Goal: Task Accomplishment & Management: Manage account settings

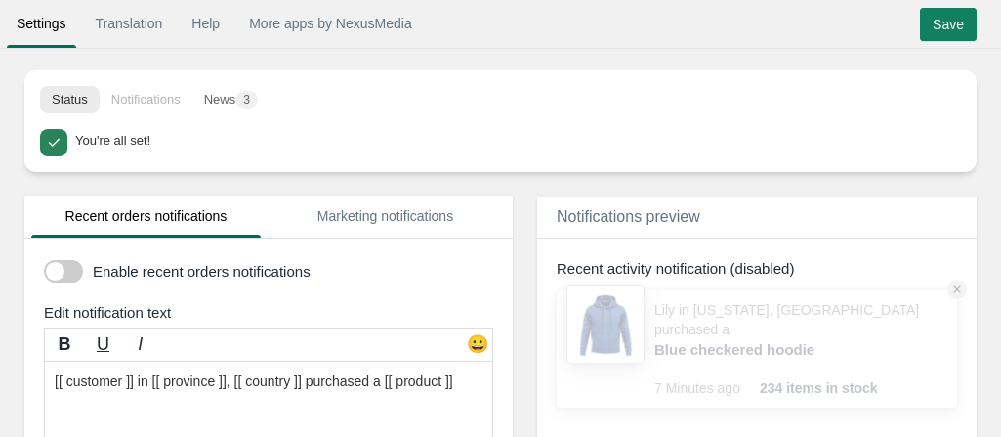
click at [73, 280] on span at bounding box center [63, 271] width 39 height 22
click at [44, 264] on input "checkbox" at bounding box center [44, 264] width 0 height 0
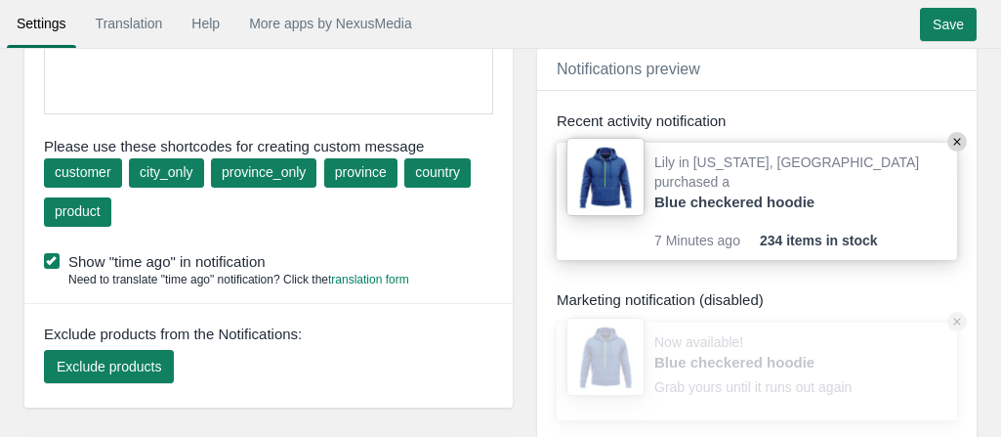
scroll to position [391, 0]
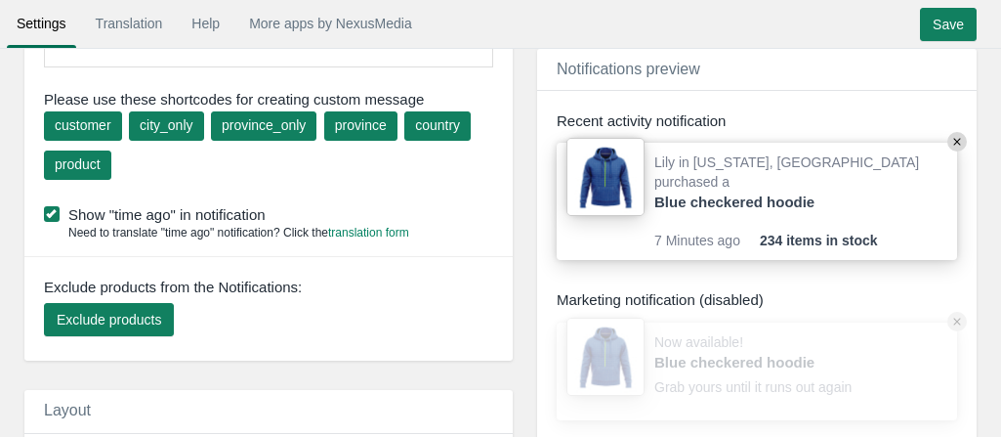
click at [62, 212] on label "Show "time ago" in notification" at bounding box center [273, 214] width 459 height 21
click at [266, 208] on input "Show "time ago" in notification" at bounding box center [266, 208] width 0 height 0
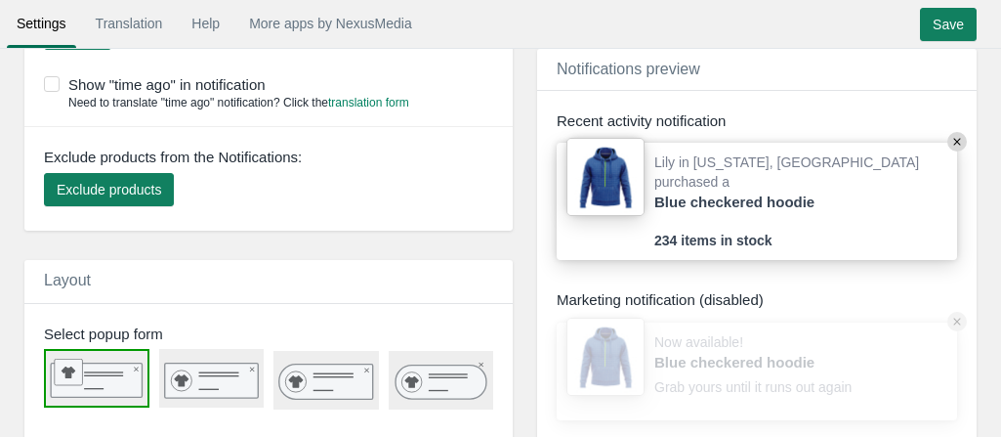
scroll to position [651, 0]
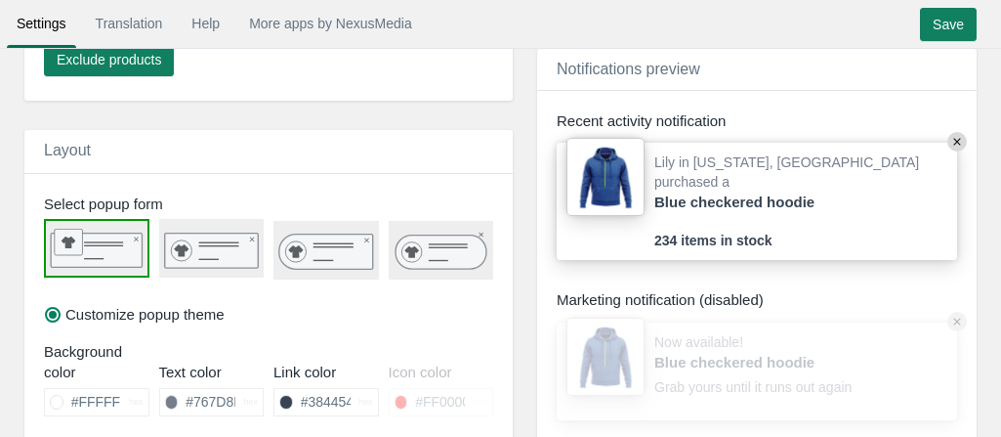
click at [220, 254] on rect at bounding box center [211, 249] width 94 height 35
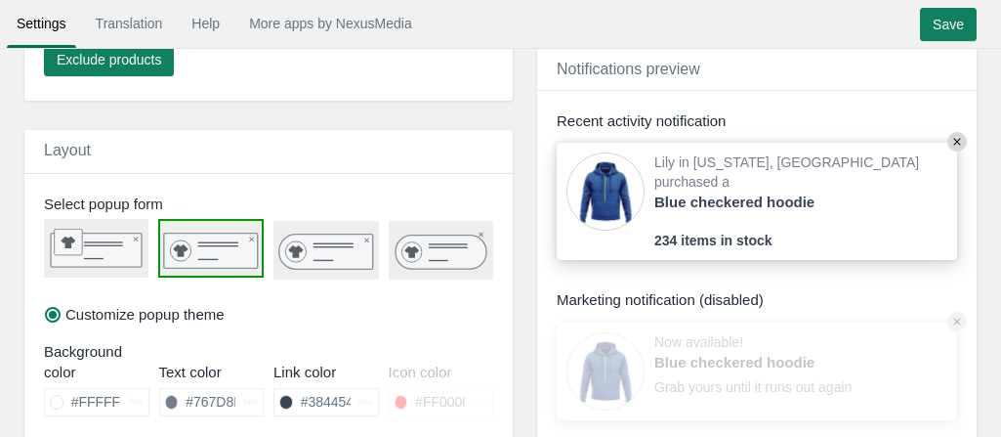
click at [109, 244] on rect at bounding box center [96, 250] width 91 height 34
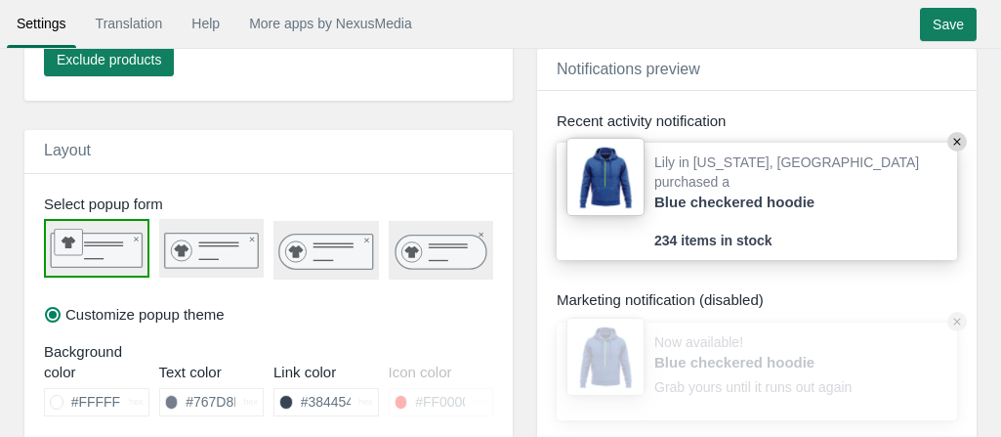
click at [182, 245] on icon at bounding box center [181, 250] width 15 height 12
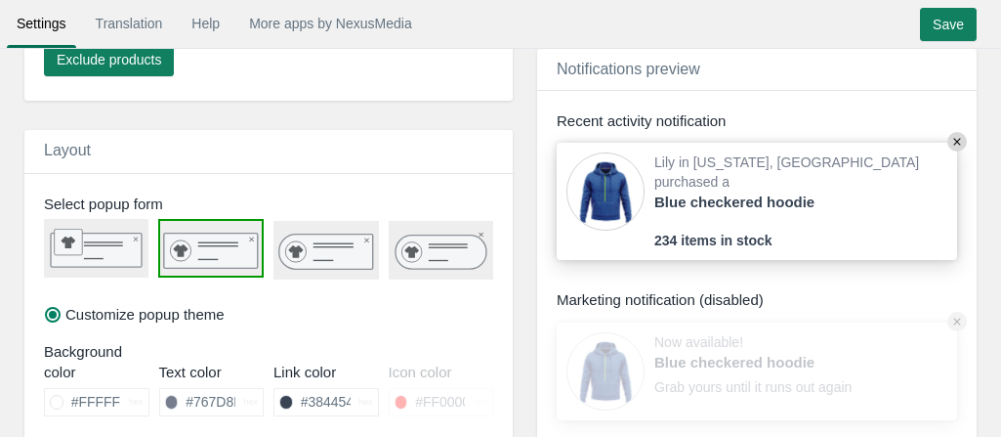
click at [312, 245] on icon at bounding box center [326, 251] width 94 height 35
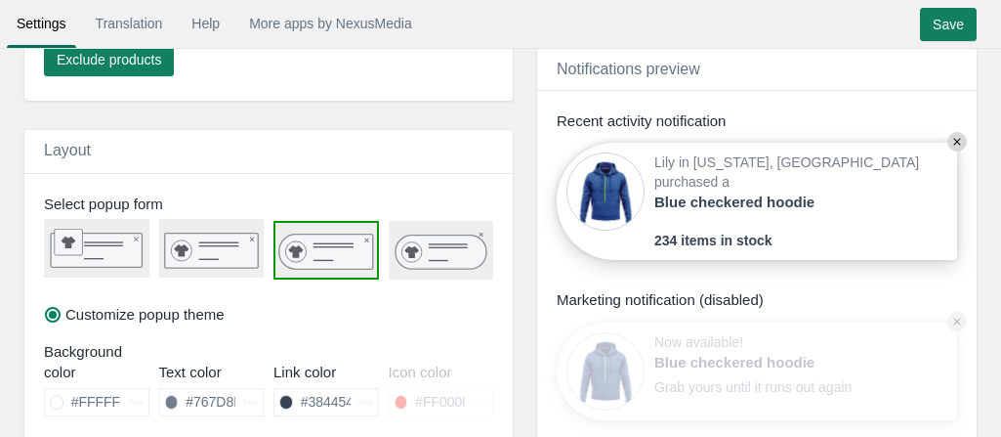
click at [423, 265] on icon at bounding box center [441, 251] width 91 height 34
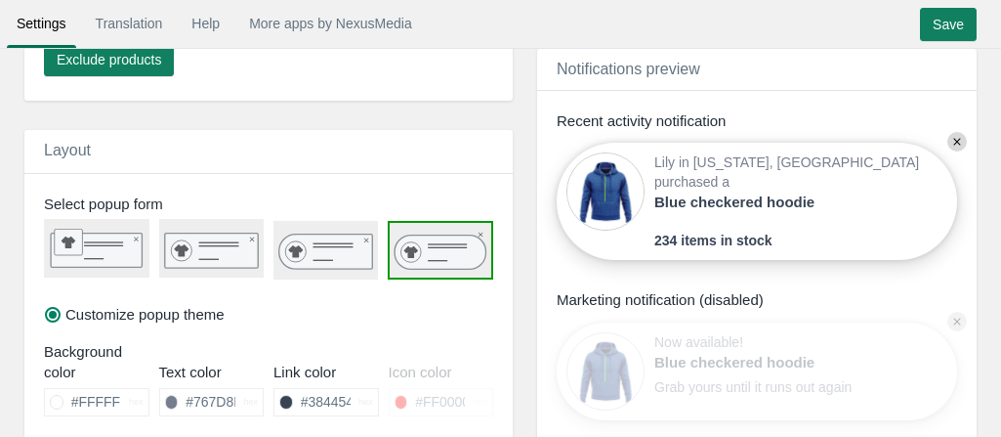
click at [318, 247] on icon at bounding box center [326, 251] width 94 height 35
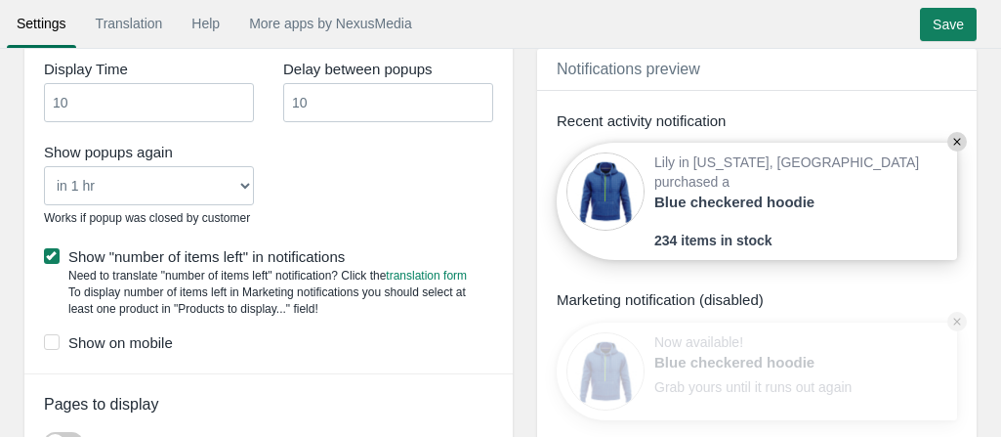
scroll to position [1545, 0]
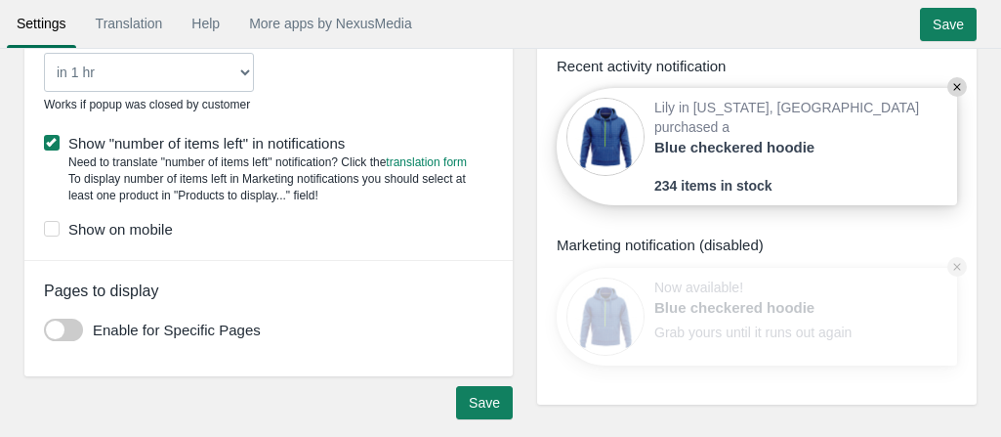
click at [75, 319] on span at bounding box center [63, 329] width 39 height 22
click at [44, 322] on input "checkbox" at bounding box center [44, 322] width 0 height 0
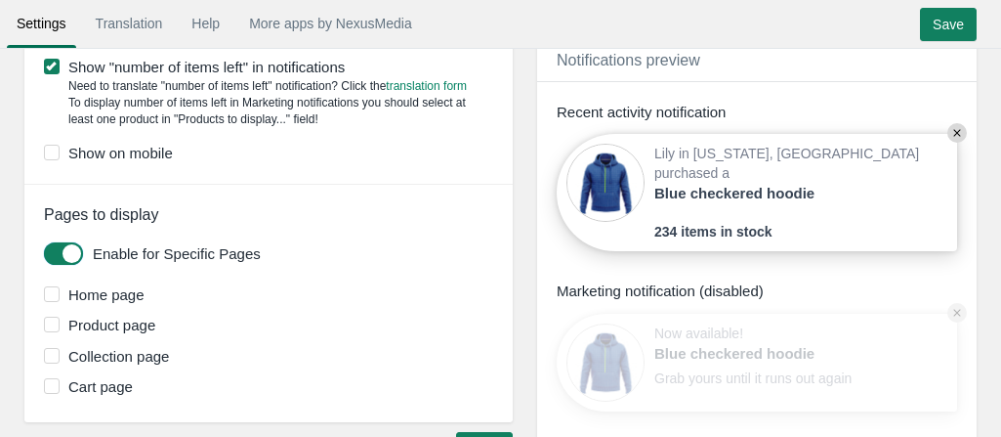
scroll to position [1667, 0]
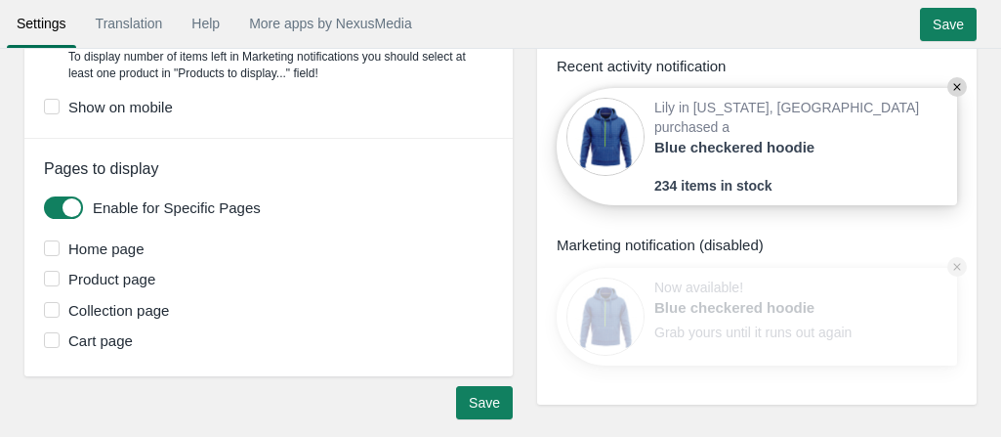
click at [91, 276] on label "Product page" at bounding box center [271, 279] width 454 height 21
click at [155, 273] on input "Product page" at bounding box center [155, 273] width 0 height 0
click at [104, 300] on label "Collection page" at bounding box center [271, 310] width 454 height 21
click at [169, 304] on input "Collection page" at bounding box center [169, 304] width 0 height 0
click at [479, 397] on input "Save" at bounding box center [484, 402] width 57 height 33
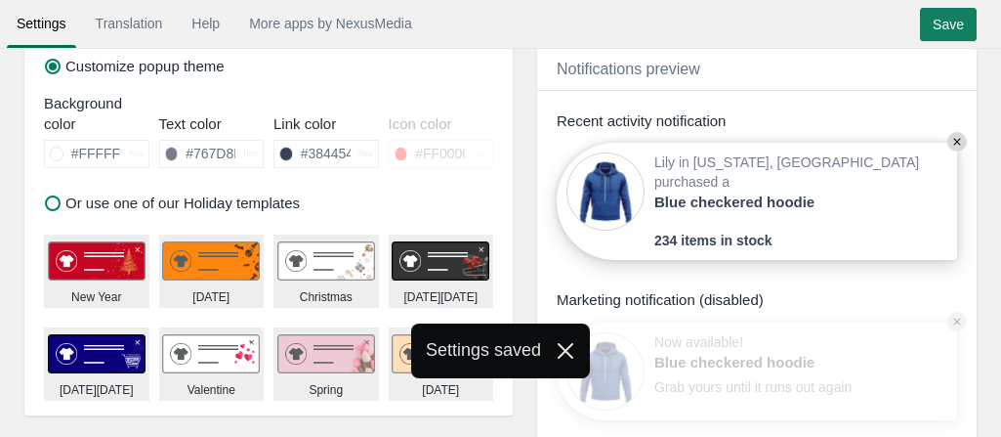
scroll to position [886, 0]
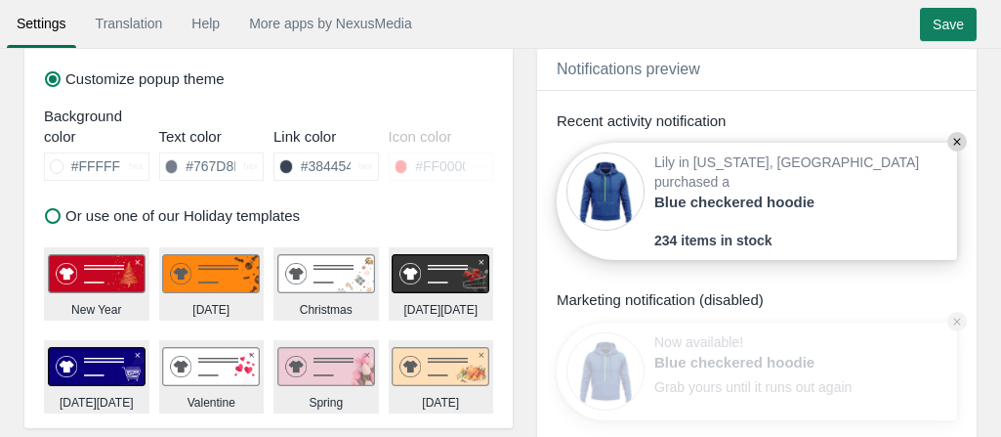
click at [940, 28] on input "Save" at bounding box center [948, 24] width 57 height 33
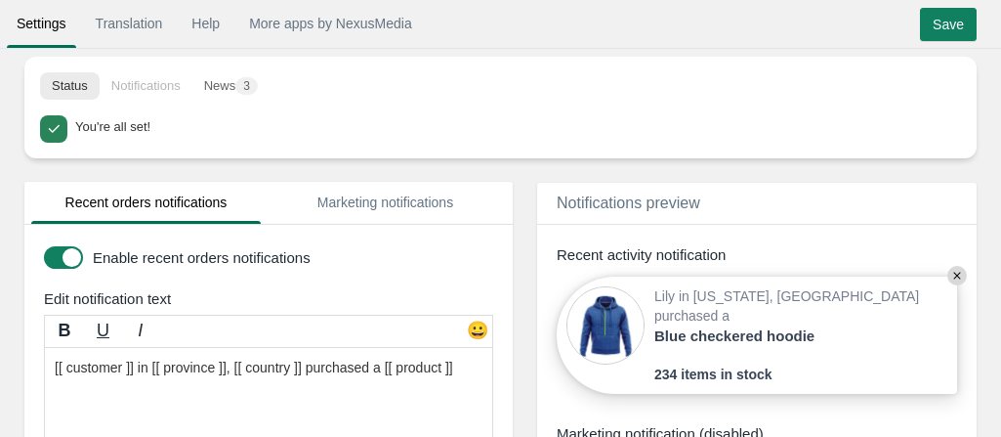
scroll to position [0, 0]
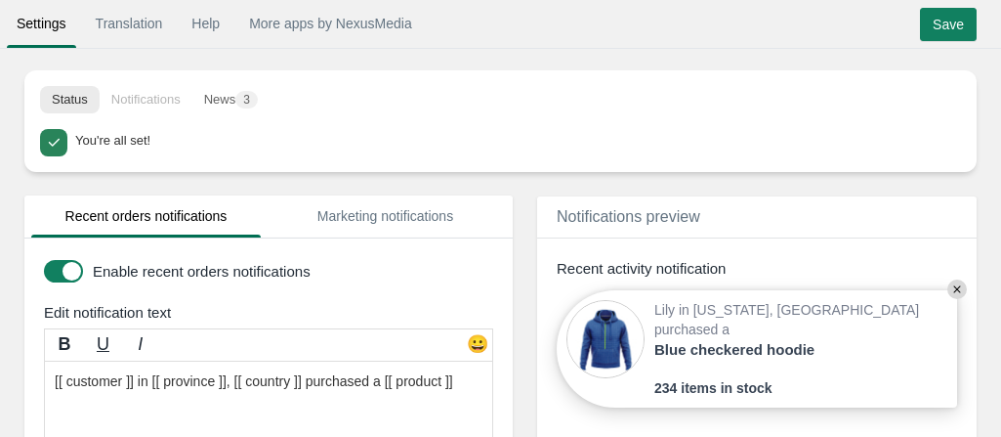
click at [174, 101] on li "Notifications" at bounding box center [146, 99] width 93 height 27
click at [926, 25] on input "Save" at bounding box center [948, 24] width 57 height 33
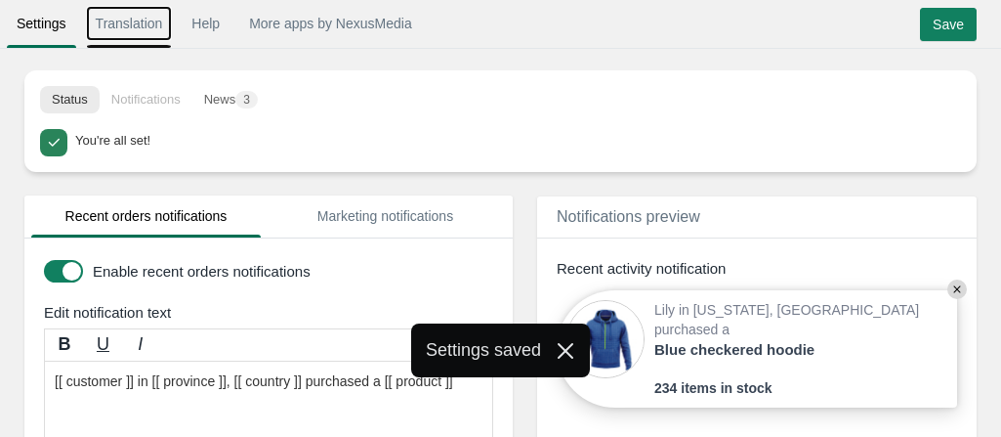
click at [111, 30] on link "Translation" at bounding box center [129, 23] width 87 height 35
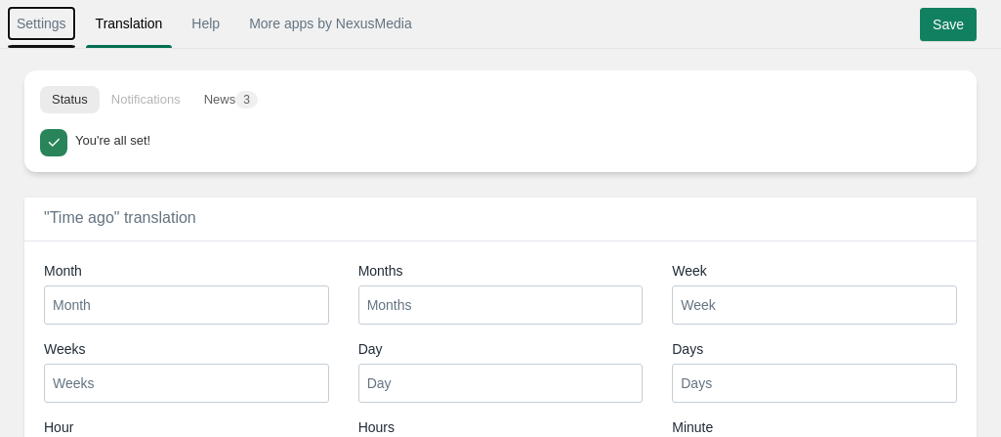
click at [26, 32] on link "Settings" at bounding box center [41, 23] width 69 height 35
click at [228, 112] on button "News 3" at bounding box center [230, 99] width 77 height 27
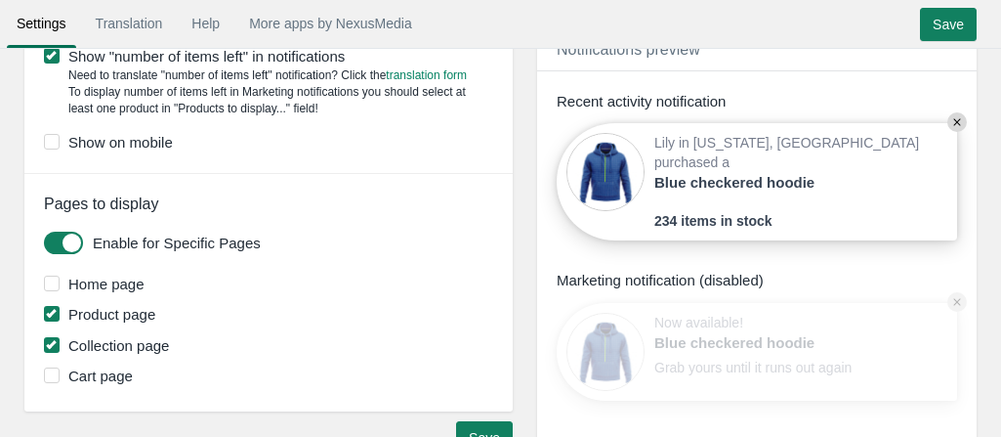
scroll to position [1667, 0]
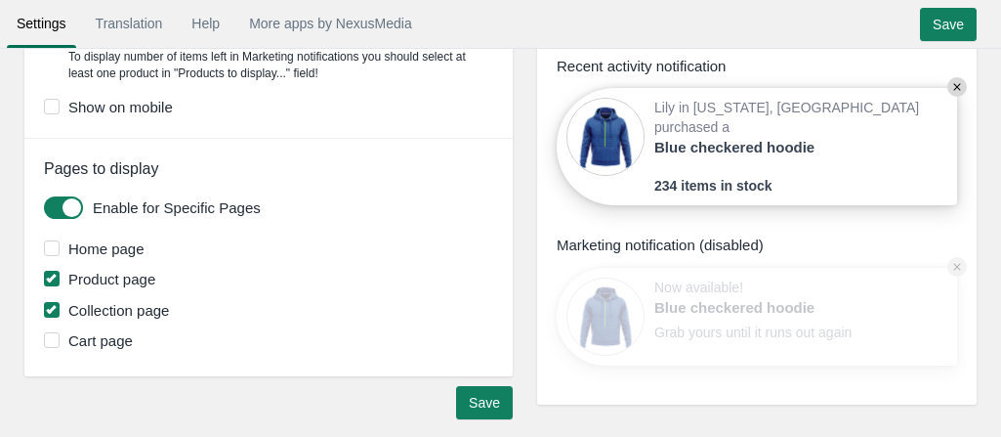
click at [86, 251] on label "Home page" at bounding box center [271, 248] width 454 height 21
click at [145, 242] on input "Home page" at bounding box center [145, 242] width 0 height 0
click at [105, 334] on label "Cart page" at bounding box center [271, 340] width 454 height 21
click at [133, 334] on input "Cart page" at bounding box center [133, 334] width 0 height 0
click at [489, 407] on input "Save" at bounding box center [484, 402] width 57 height 33
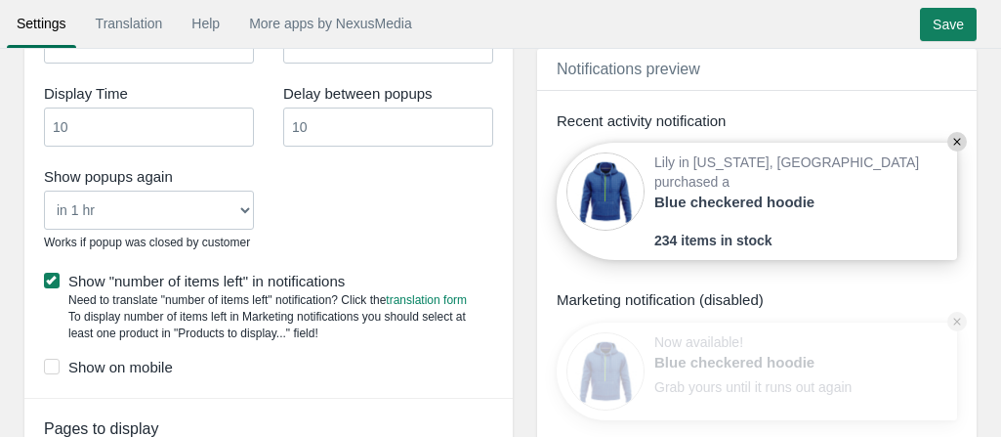
scroll to position [1407, 0]
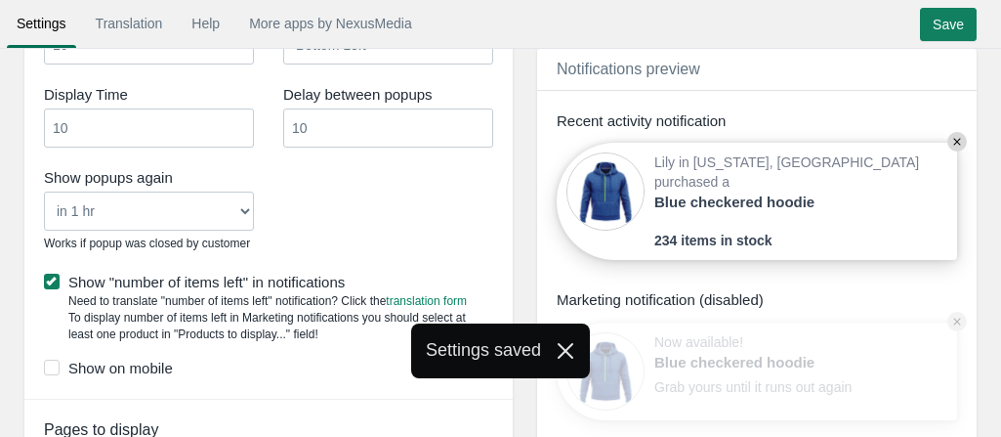
click at [126, 370] on div "Settings saved" at bounding box center [500, 350] width 1001 height 55
click at [53, 361] on div "Settings saved" at bounding box center [500, 350] width 1001 height 55
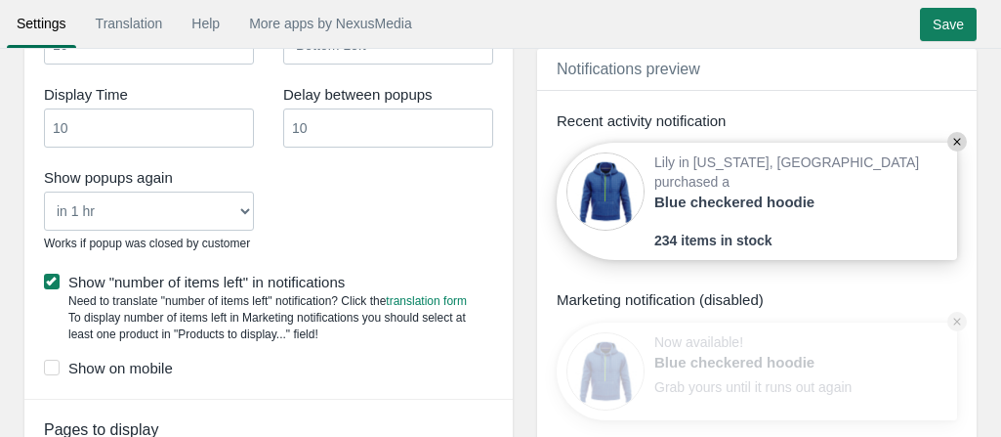
click at [92, 366] on label "Show on mobile" at bounding box center [268, 367] width 449 height 21
click at [173, 361] on input "Show on mobile" at bounding box center [173, 361] width 0 height 0
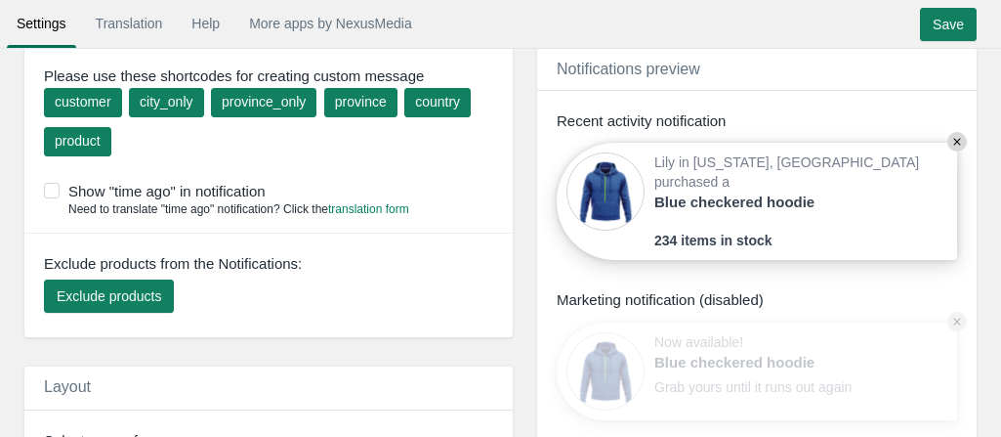
scroll to position [365, 0]
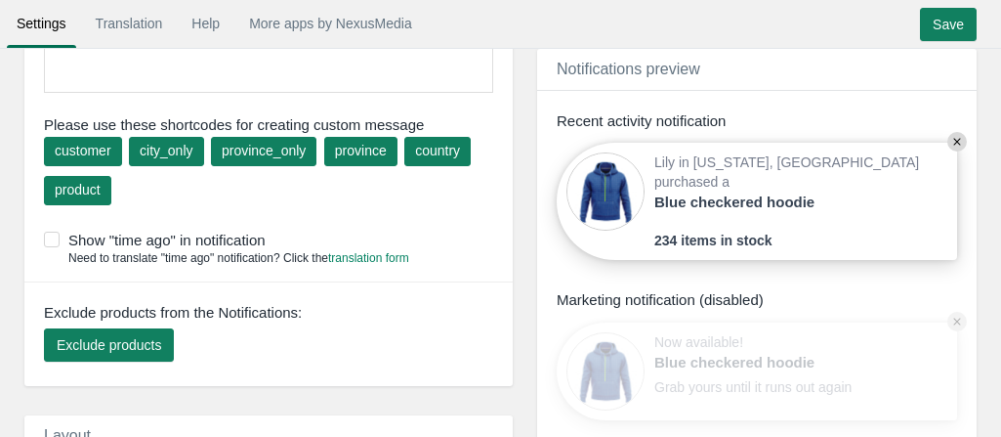
click at [51, 234] on span at bounding box center [52, 239] width 16 height 16
click at [266, 233] on input "Show "time ago" in notification" at bounding box center [266, 233] width 0 height 0
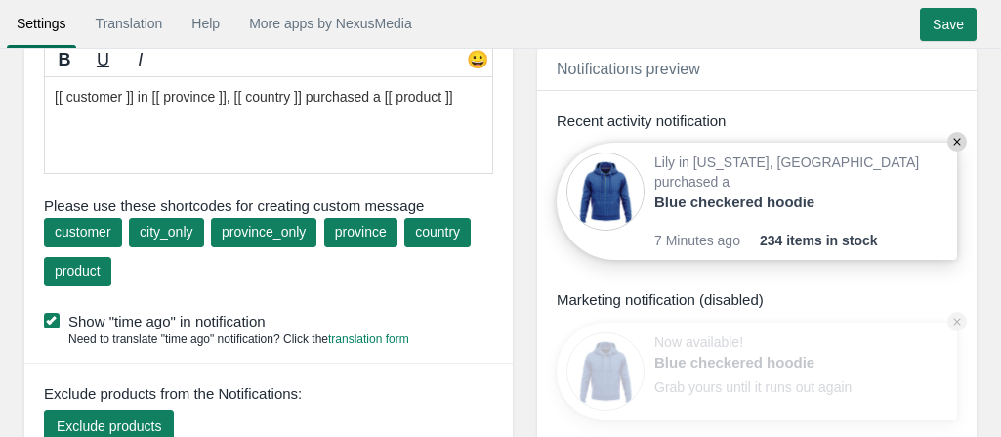
scroll to position [234, 0]
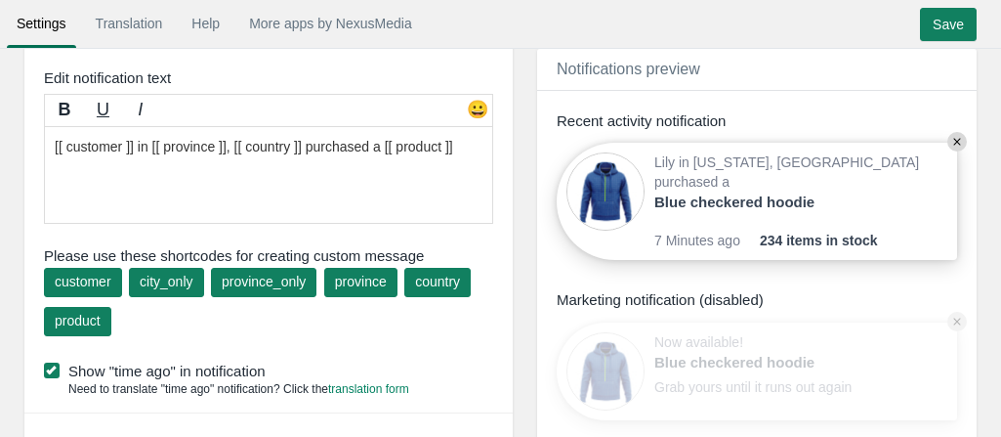
click at [106, 274] on div "customer" at bounding box center [83, 282] width 57 height 20
type textarea "[[ customer ]] in [[ province ]], [[ countr [[ customer ]] y ]] purchased a [[ …"
click at [127, 186] on textarea "[[ customer ]] in [[ province ]], [[ countr [[ customer ]] y ]] purchased a [[ …" at bounding box center [268, 175] width 449 height 98
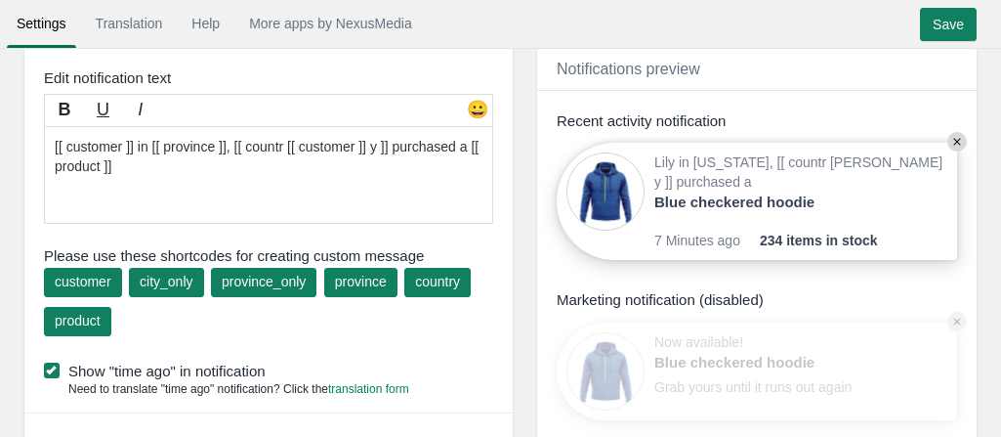
click at [127, 186] on textarea "[[ customer ]] in [[ province ]], [[ countr [[ customer ]] y ]] purchased a [[ …" at bounding box center [268, 175] width 449 height 98
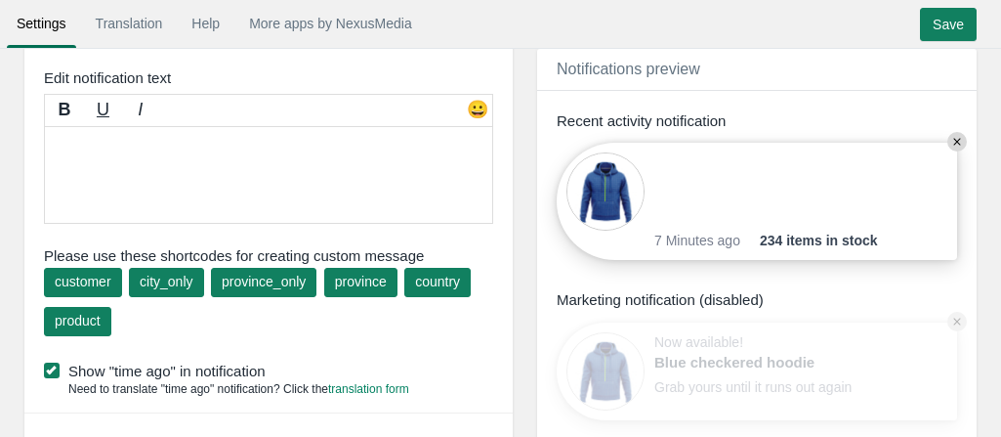
click at [105, 284] on div "customer" at bounding box center [83, 282] width 57 height 20
click at [158, 280] on div "city_only" at bounding box center [166, 282] width 53 height 20
click at [89, 323] on div "product" at bounding box center [78, 321] width 46 height 20
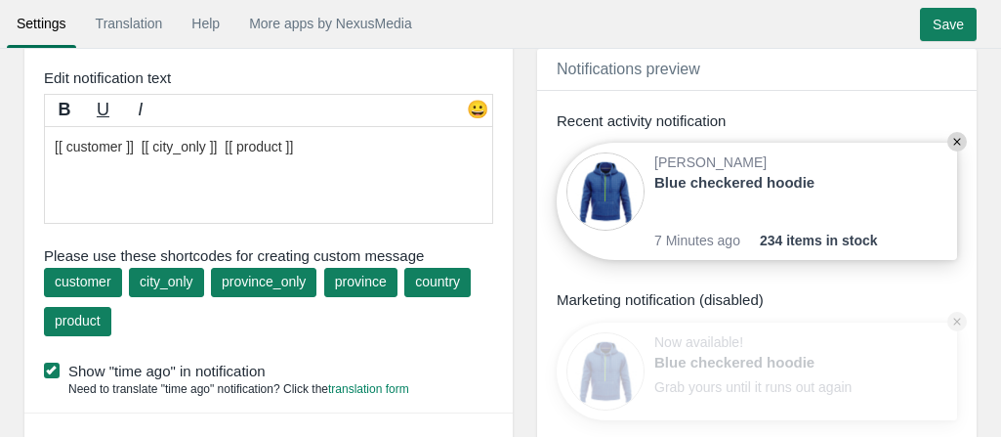
click at [942, 26] on input "Save" at bounding box center [948, 24] width 57 height 33
click at [316, 144] on textarea "[[ customer ]] in [[ province ]], [[ countr [[ customer ]] y ]] purchased a [[ …" at bounding box center [268, 175] width 449 height 98
type textarea "[[ customer ]] [[ city_only ]] [[ pr"
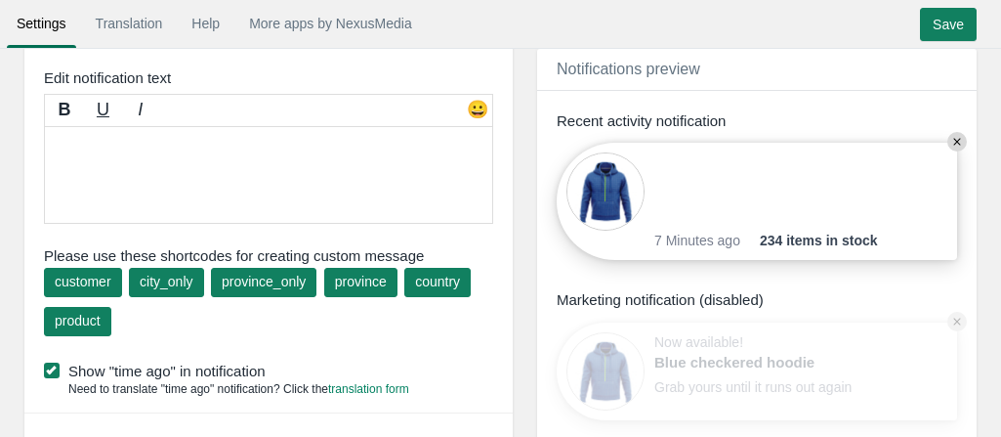
click at [105, 273] on div "customer" at bounding box center [83, 282] width 57 height 20
click at [156, 274] on div "city_only" at bounding box center [166, 282] width 53 height 20
click at [244, 274] on div "province_only" at bounding box center [264, 282] width 84 height 20
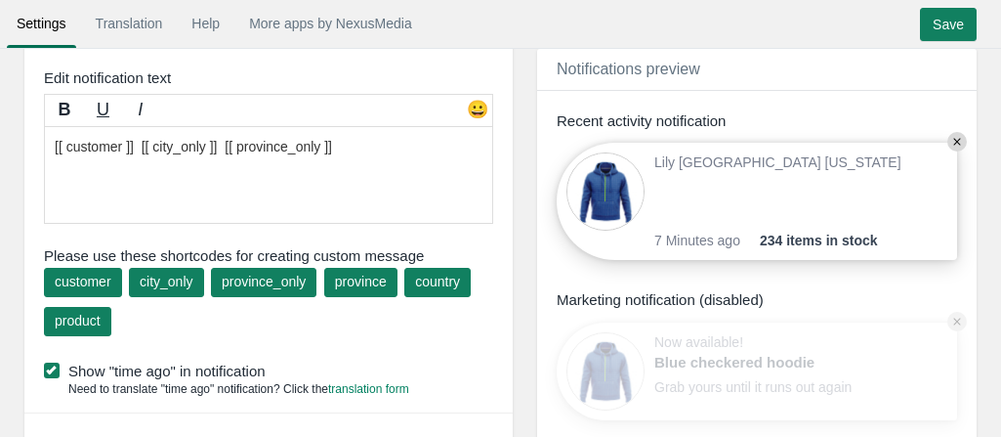
click at [348, 275] on div "province" at bounding box center [361, 282] width 52 height 20
click at [967, 22] on input "Save" at bounding box center [948, 24] width 57 height 33
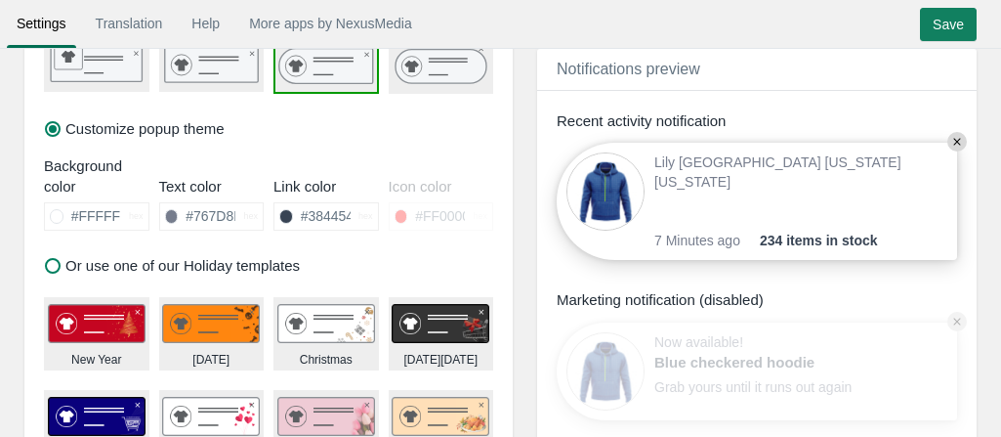
scroll to position [886, 0]
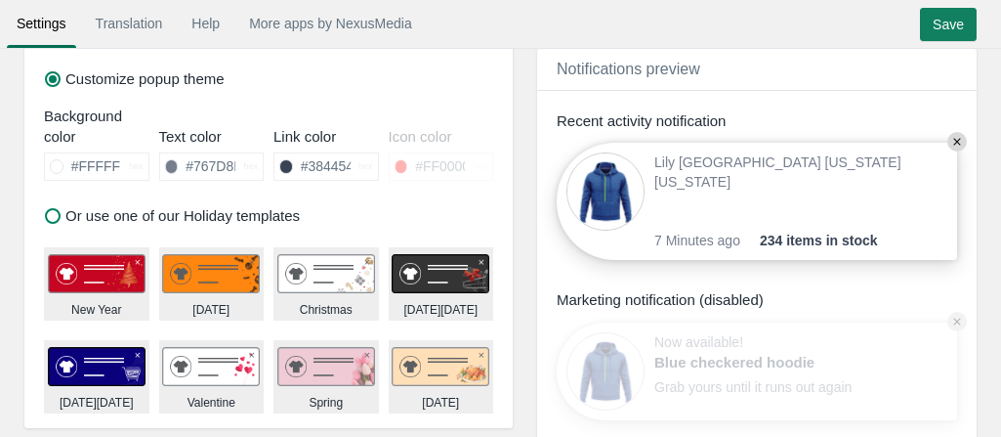
click at [210, 271] on img at bounding box center [211, 273] width 98 height 39
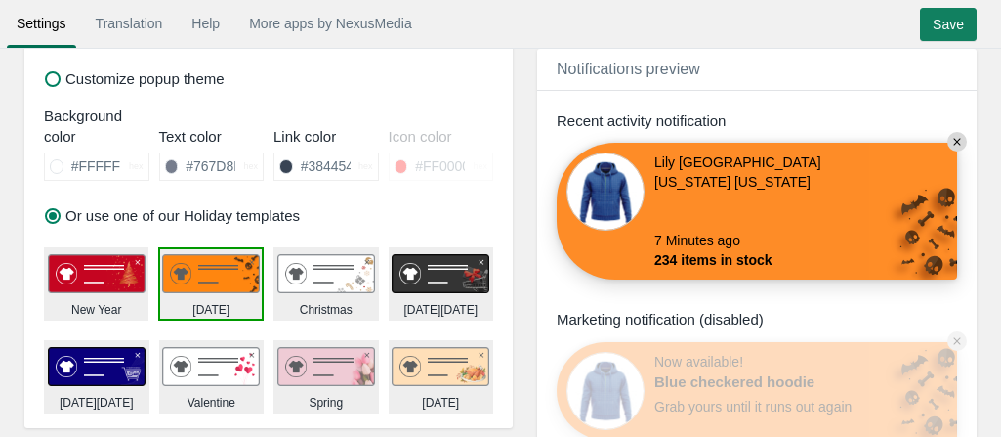
click at [307, 269] on img at bounding box center [326, 273] width 98 height 39
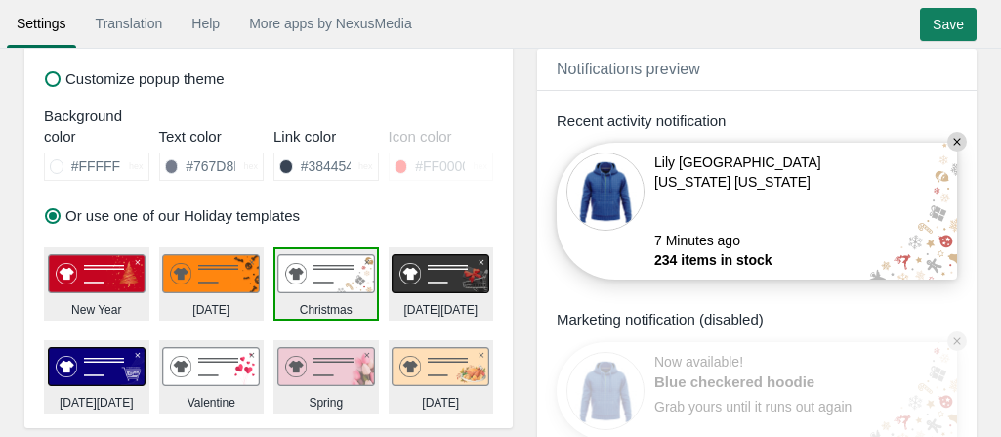
click at [423, 266] on img at bounding box center [441, 273] width 98 height 39
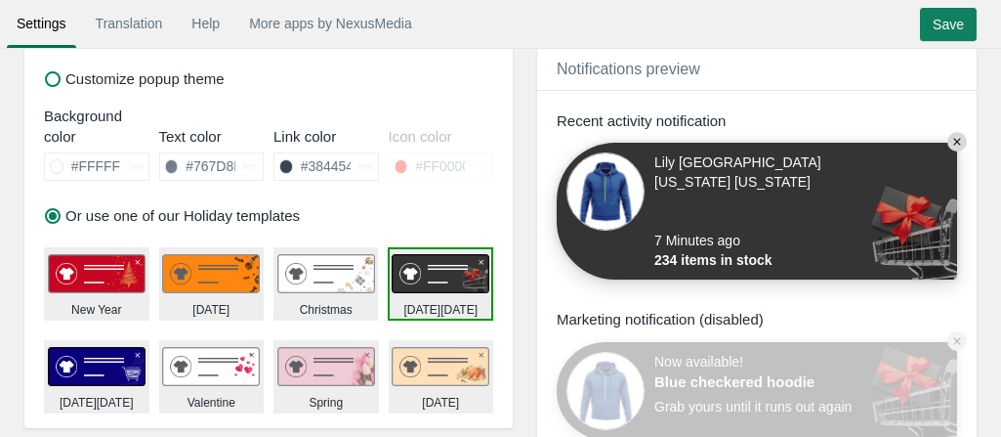
click at [104, 362] on img at bounding box center [97, 366] width 98 height 39
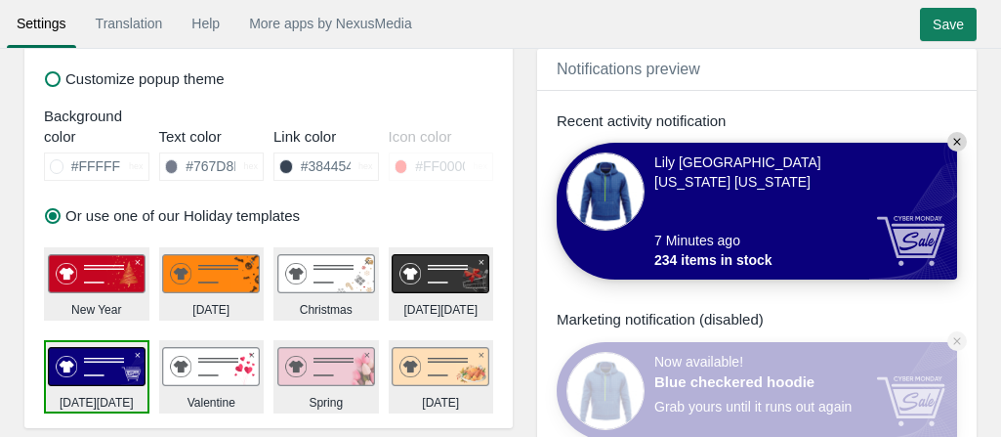
click at [187, 365] on img at bounding box center [211, 366] width 98 height 39
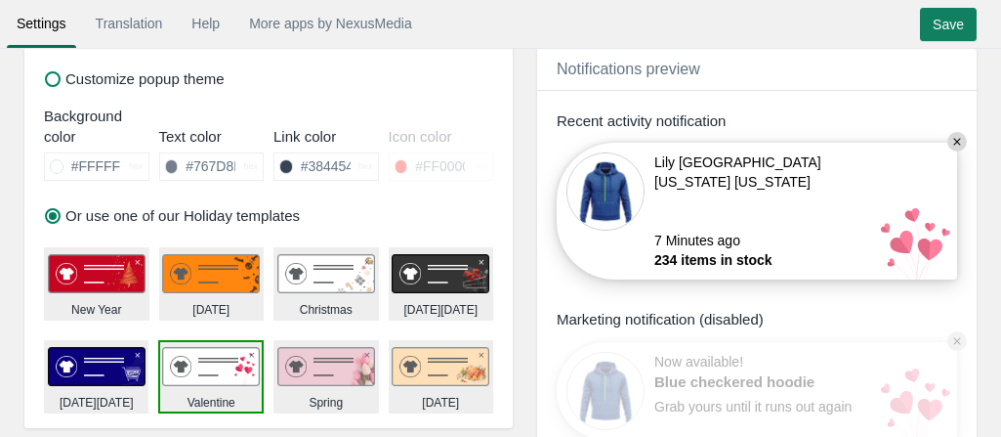
click at [287, 365] on img at bounding box center [326, 366] width 98 height 39
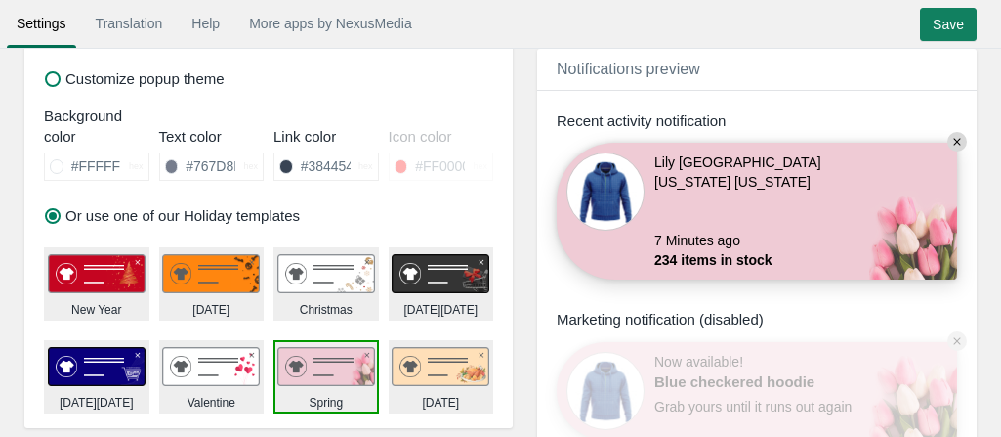
click at [114, 273] on img at bounding box center [97, 273] width 98 height 39
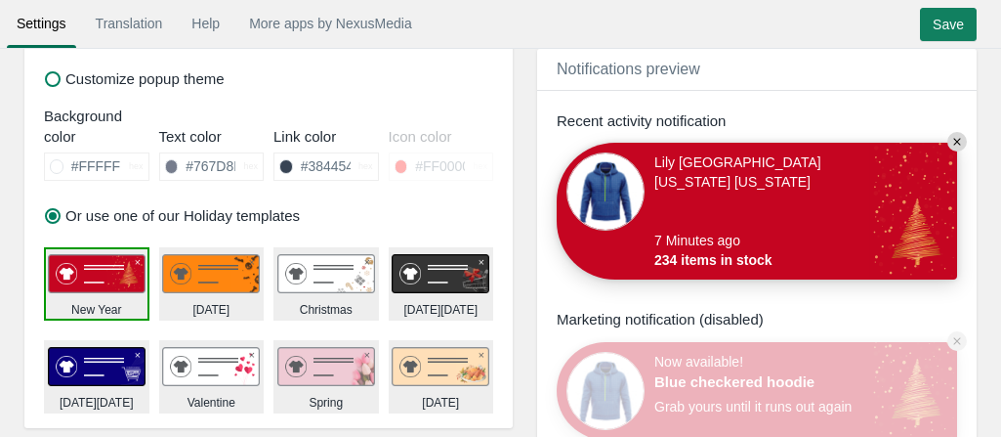
click at [959, 22] on input "Save" at bounding box center [948, 24] width 57 height 33
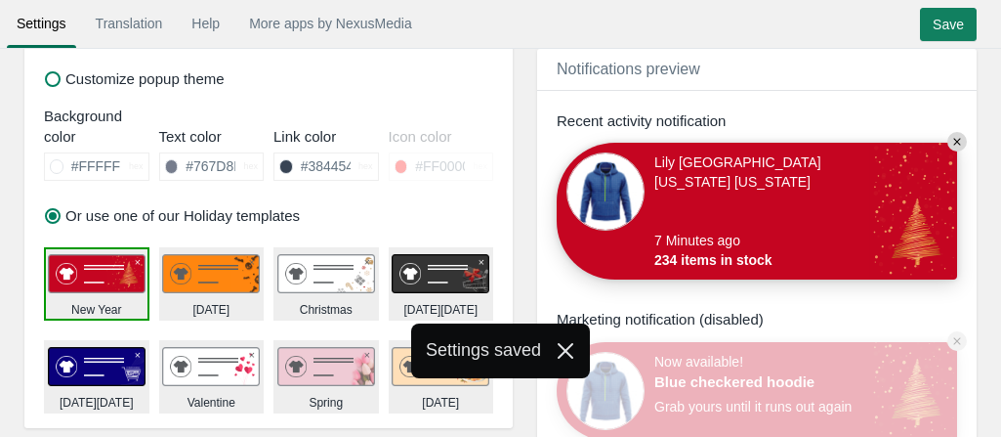
click at [942, 19] on input "Save" at bounding box center [948, 24] width 57 height 33
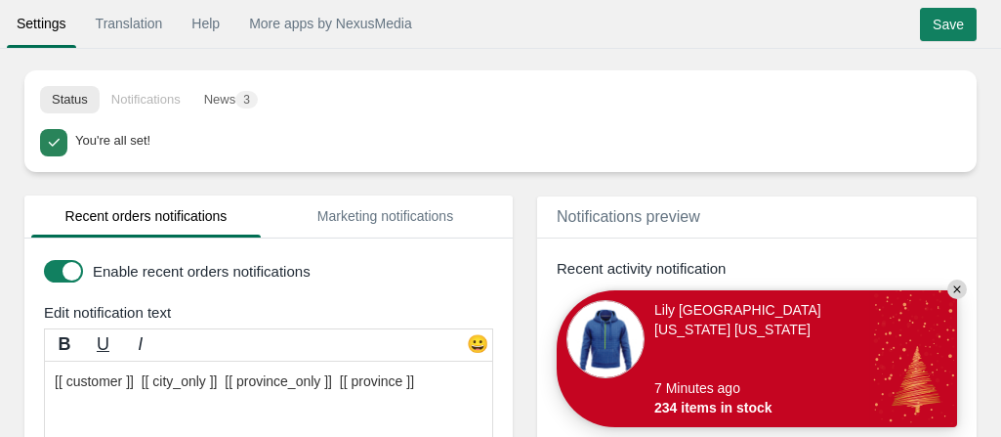
scroll to position [130, 0]
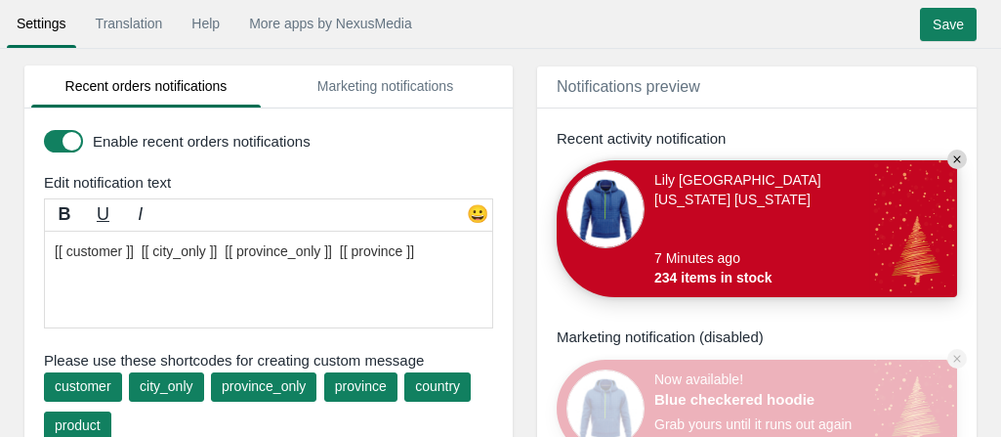
click at [432, 247] on textarea "[[ customer ]] in [[ province ]], [[ countr [[ customer ]] y ]] purchased a [[ …" at bounding box center [268, 280] width 449 height 98
type textarea "[[ customer ]] [[ city_only ]] [[ province_only ]]"
click at [952, 19] on input "Save" at bounding box center [948, 24] width 57 height 33
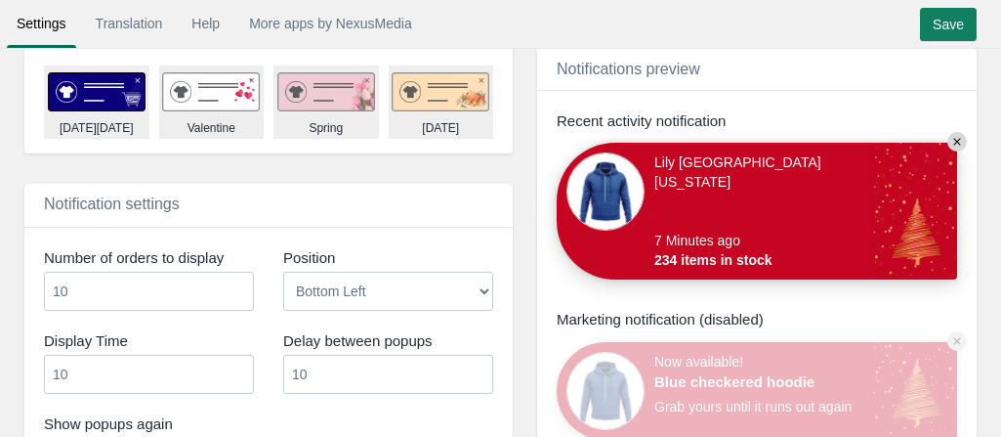
scroll to position [1172, 0]
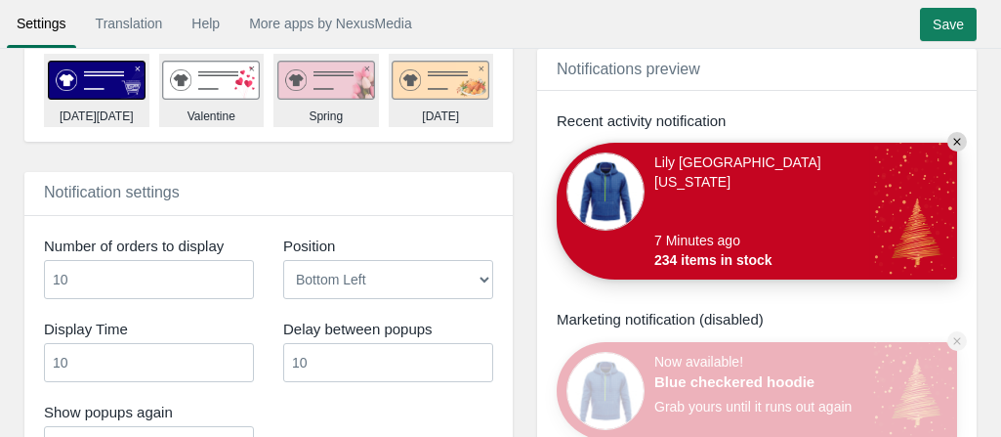
click at [171, 265] on input "10" at bounding box center [149, 279] width 210 height 39
type input "5"
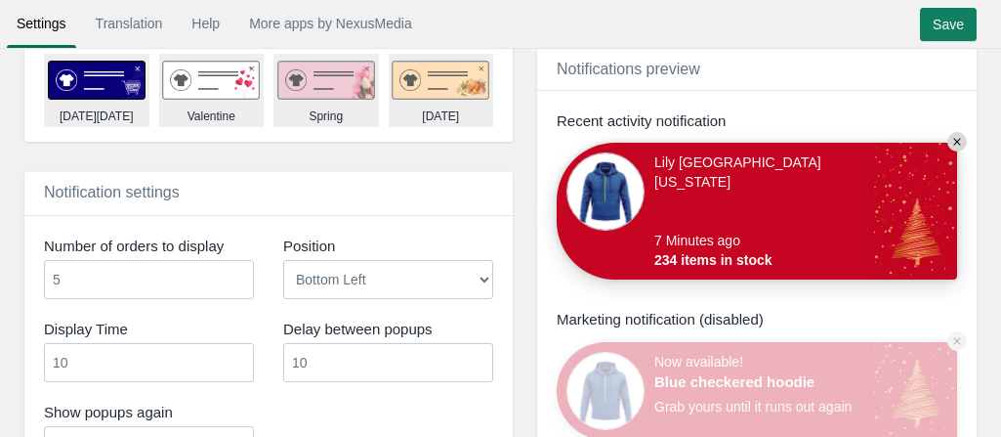
click at [99, 349] on input "10" at bounding box center [149, 362] width 210 height 39
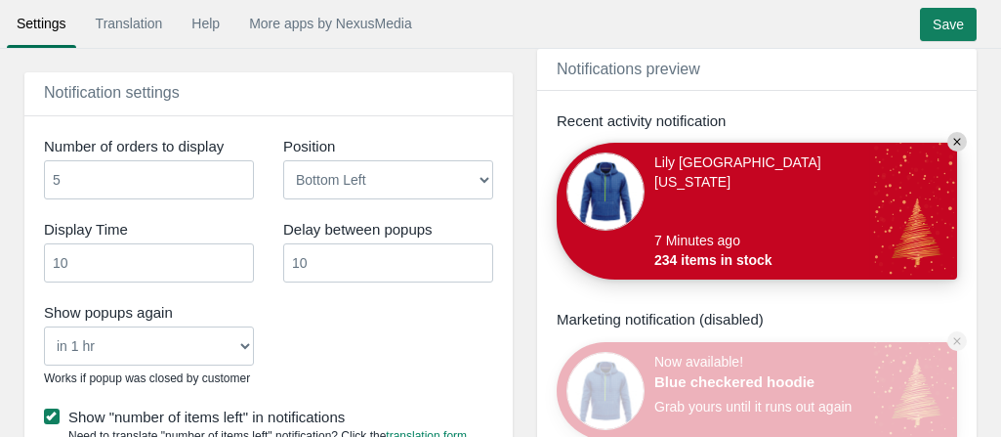
scroll to position [1302, 0]
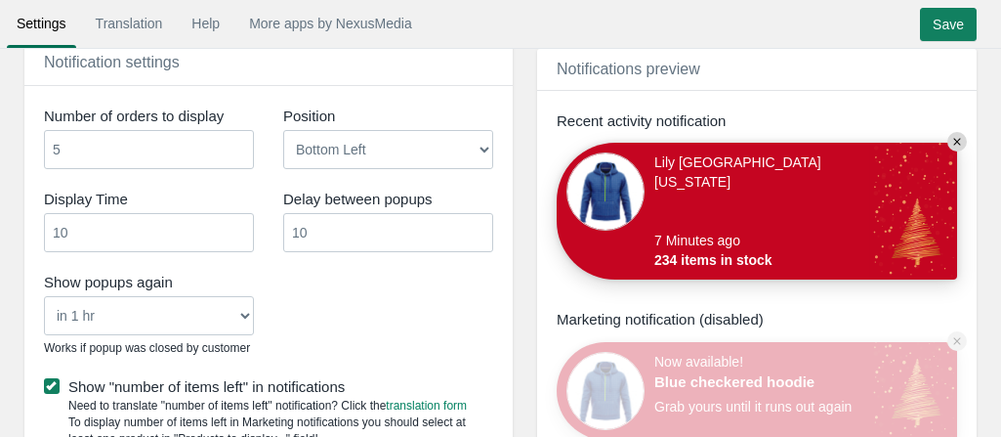
click at [107, 314] on select "Never in 1 hr in 4 hrs in 8 hrs in 24 hrs" at bounding box center [149, 315] width 210 height 39
click at [105, 231] on input "10" at bounding box center [149, 232] width 210 height 39
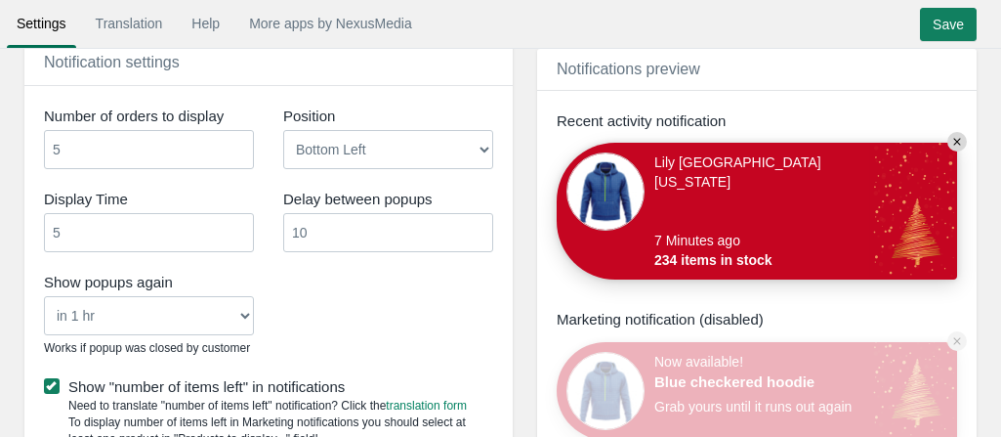
type input "5"
click at [955, 23] on input "Save" at bounding box center [948, 24] width 57 height 33
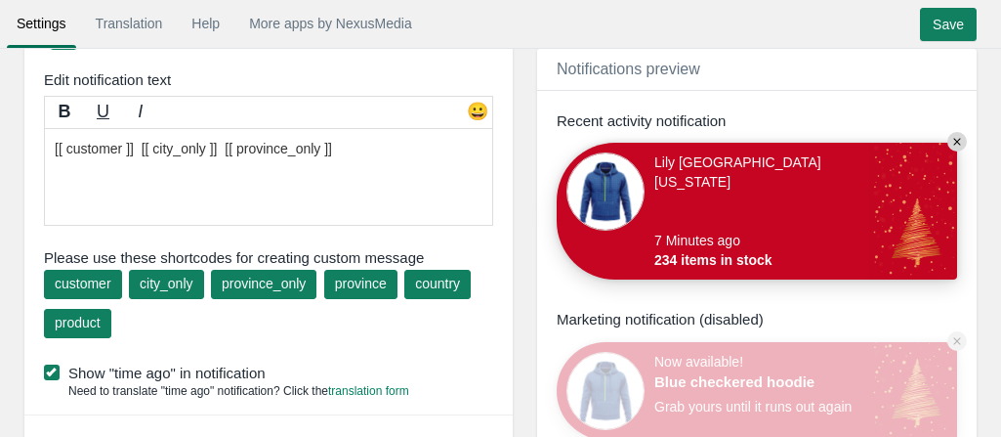
scroll to position [260, 0]
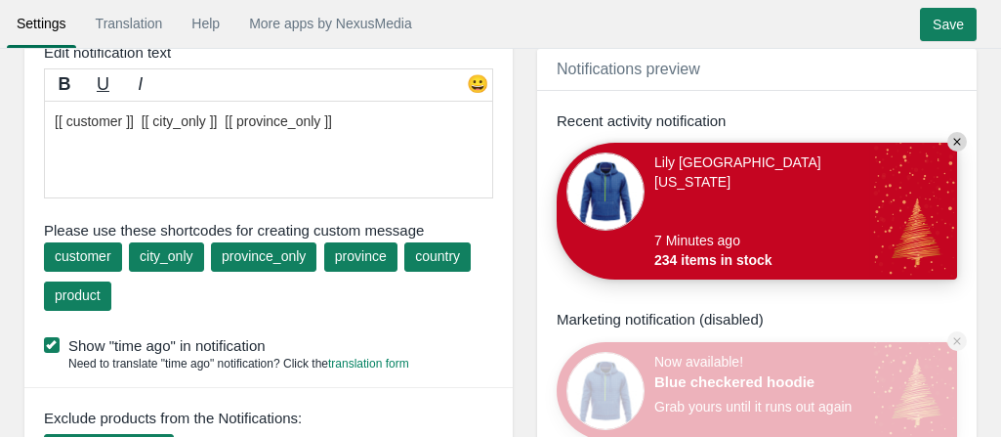
click at [91, 291] on div "product" at bounding box center [78, 295] width 46 height 20
type textarea "[[ customer ]] [[ city_only ]] [[ province_only ]] [[ product ]]"
click at [969, 32] on input "Save" at bounding box center [948, 24] width 57 height 33
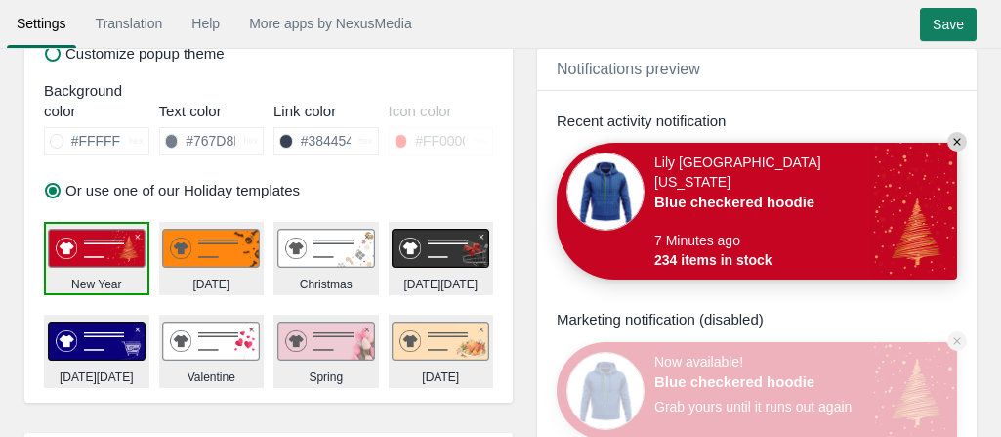
scroll to position [1302, 0]
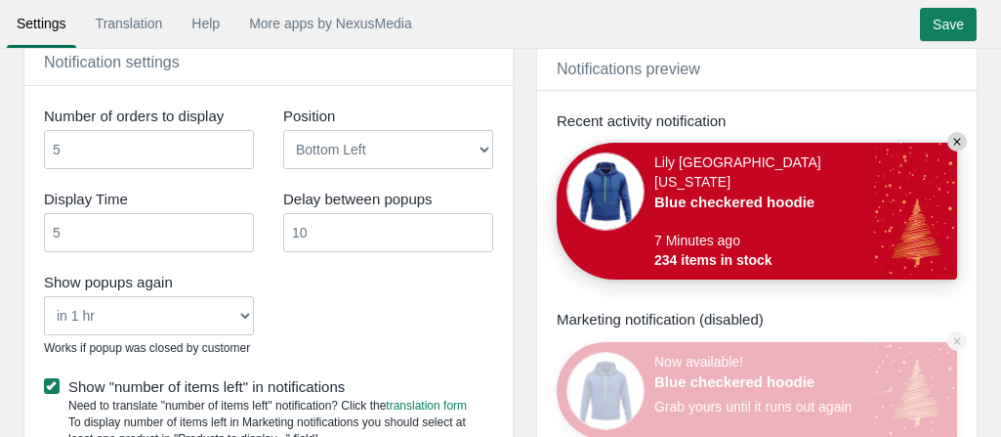
click at [105, 228] on input "5" at bounding box center [149, 232] width 210 height 39
type input "10"
click at [315, 287] on div "Show popups again Never in 1 hr in 4 hrs in 8 hrs in 24 hrs Works if popup was …" at bounding box center [268, 317] width 479 height 100
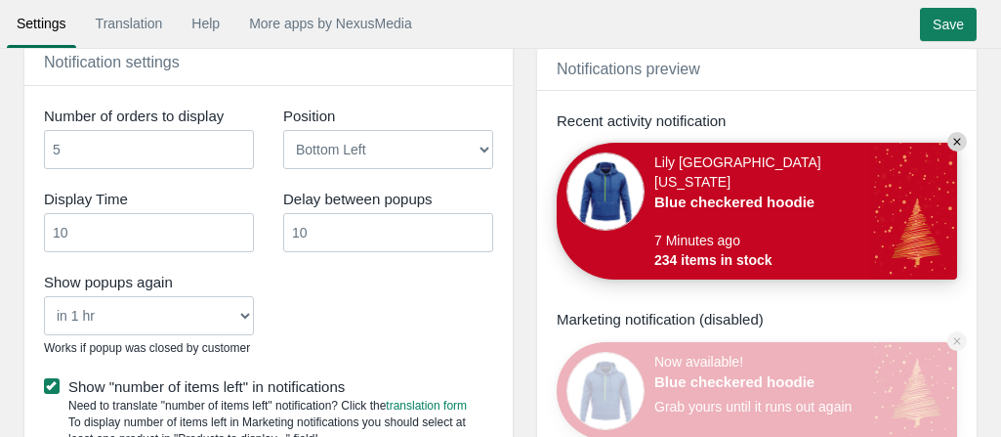
click at [961, 17] on input "Save" at bounding box center [948, 24] width 57 height 33
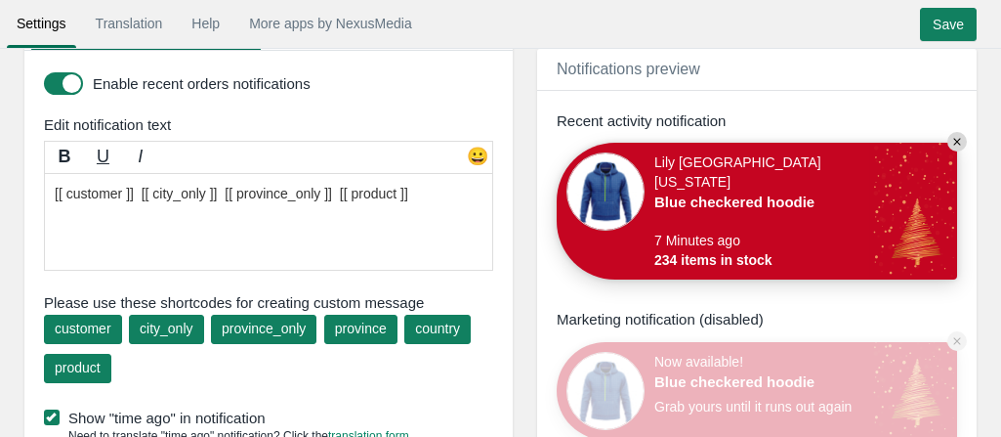
scroll to position [234, 0]
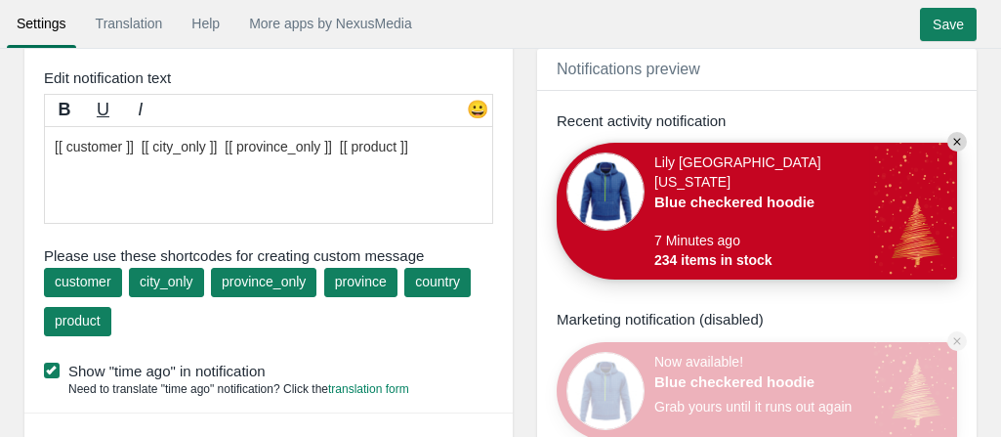
click at [949, 30] on input "Save" at bounding box center [948, 24] width 57 height 33
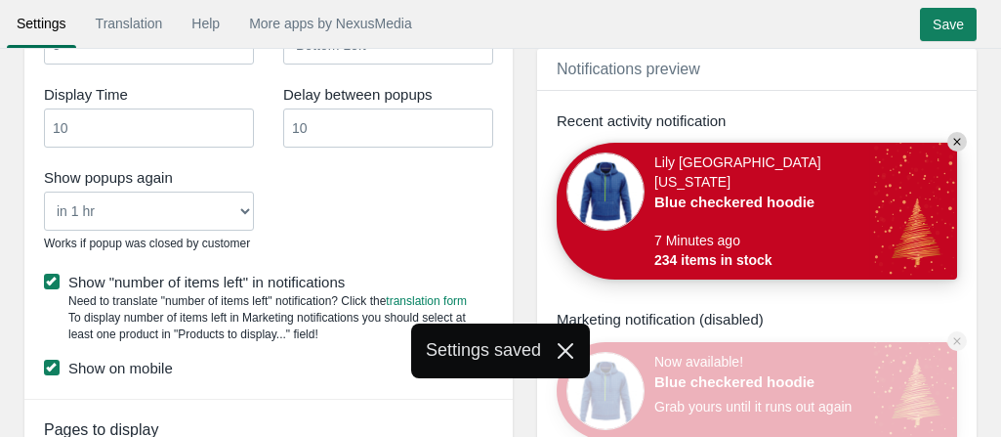
scroll to position [886, 0]
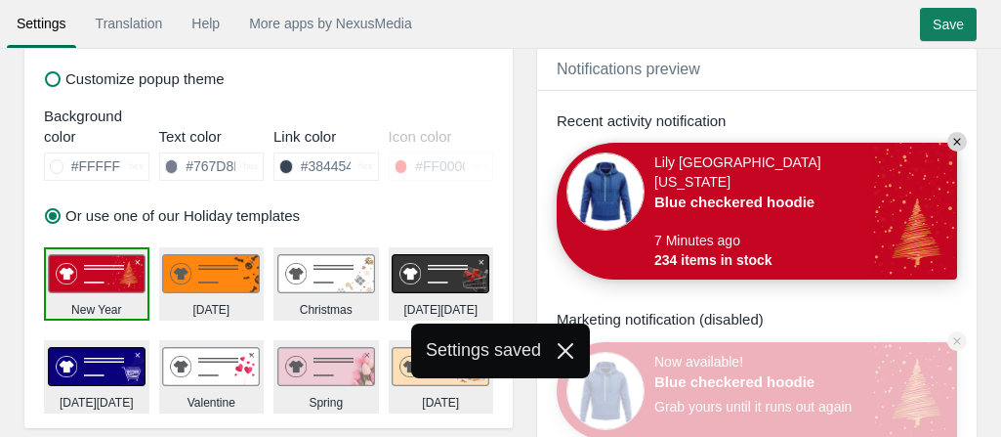
click at [92, 76] on label "Customize popup theme" at bounding box center [135, 78] width 180 height 21
click at [0, 0] on input "Customize popup theme" at bounding box center [0, 0] width 0 height 0
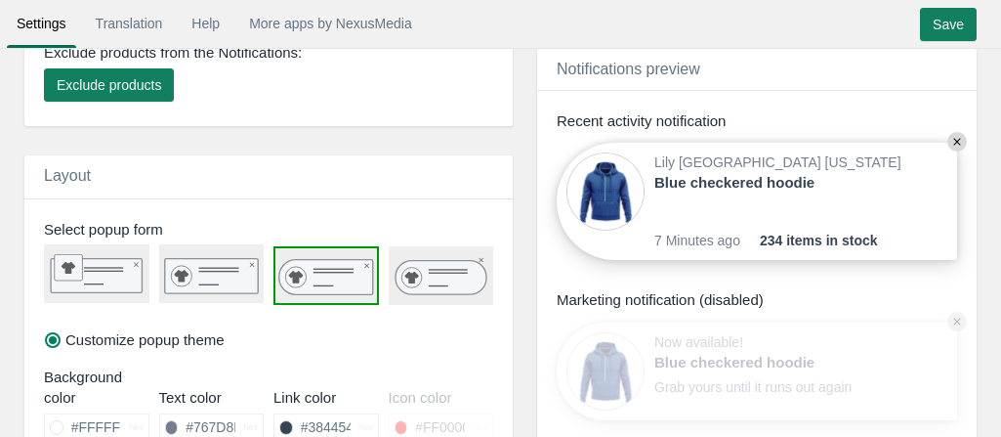
scroll to position [756, 0]
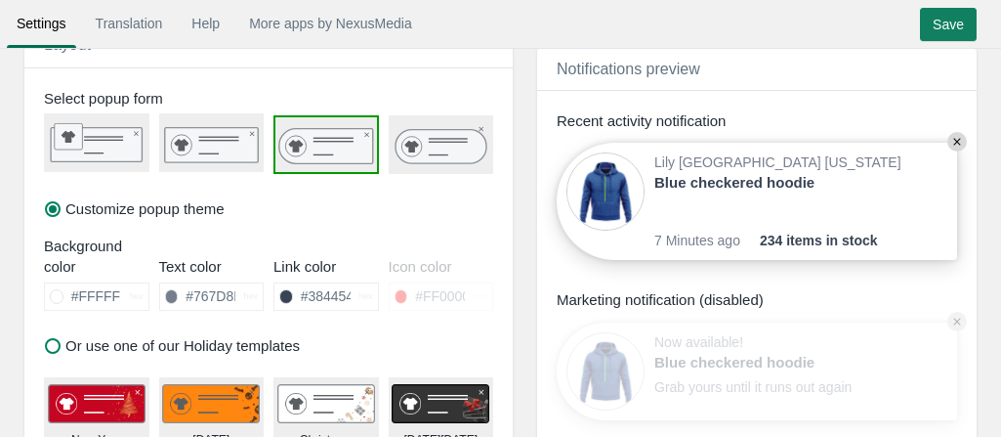
click at [121, 134] on rect at bounding box center [96, 145] width 91 height 34
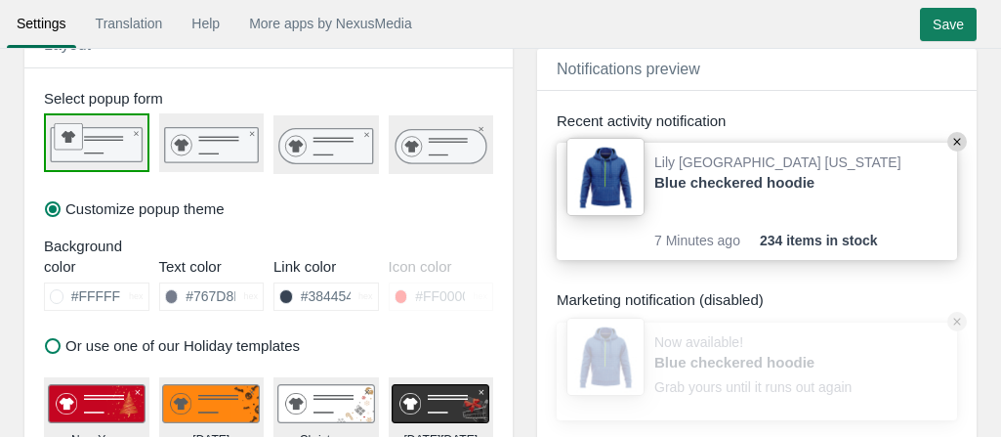
click at [199, 134] on rect at bounding box center [211, 144] width 94 height 35
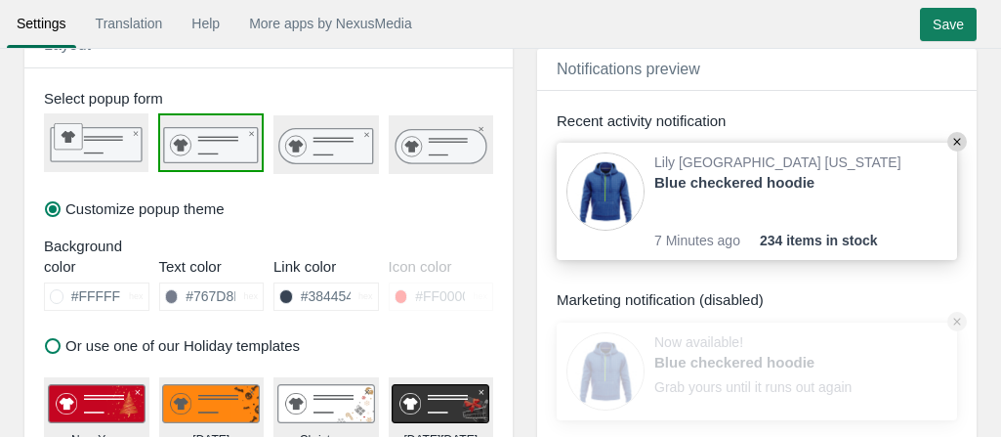
click at [314, 138] on icon at bounding box center [326, 146] width 94 height 35
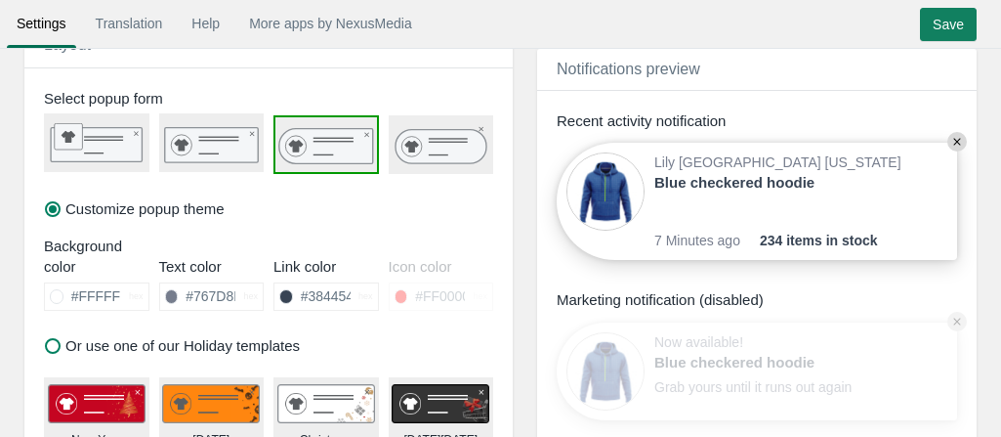
click at [944, 21] on input "Save" at bounding box center [948, 24] width 57 height 33
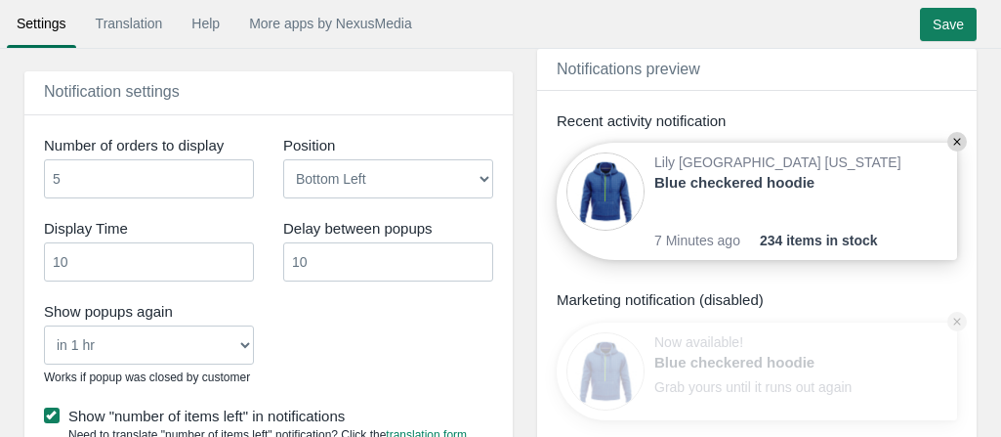
scroll to position [1277, 0]
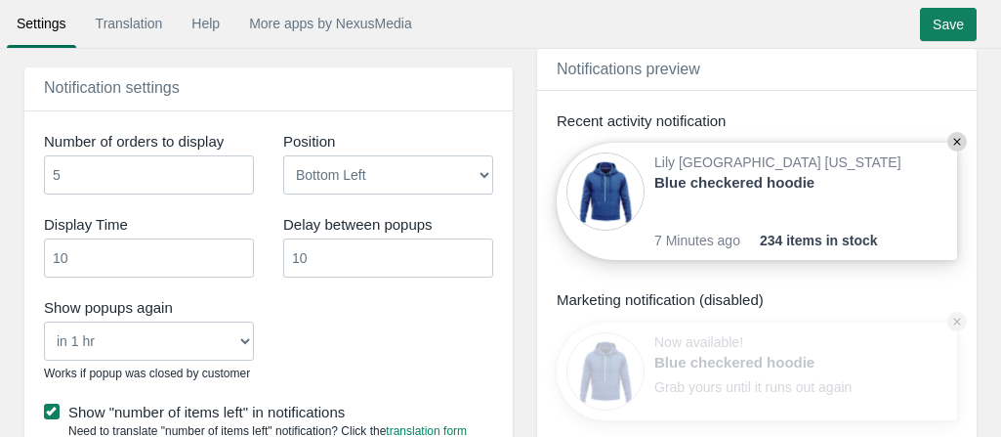
click at [316, 171] on select "Bottom Left Bottom Right Top Left Top Right" at bounding box center [388, 174] width 210 height 39
click at [477, 247] on input "11" at bounding box center [388, 257] width 210 height 39
click at [477, 247] on input "12" at bounding box center [388, 257] width 210 height 39
click at [477, 247] on input "13" at bounding box center [388, 257] width 210 height 39
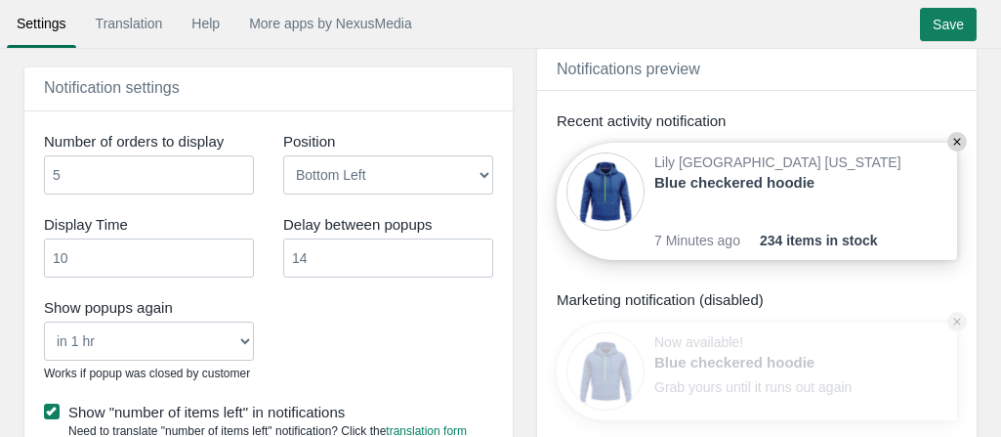
click at [477, 247] on input "14" at bounding box center [388, 257] width 210 height 39
click at [477, 247] on input "15" at bounding box center [388, 257] width 210 height 39
click at [477, 247] on input "16" at bounding box center [388, 257] width 210 height 39
click at [477, 247] on input "17" at bounding box center [388, 257] width 210 height 39
click at [477, 247] on input "18" at bounding box center [388, 257] width 210 height 39
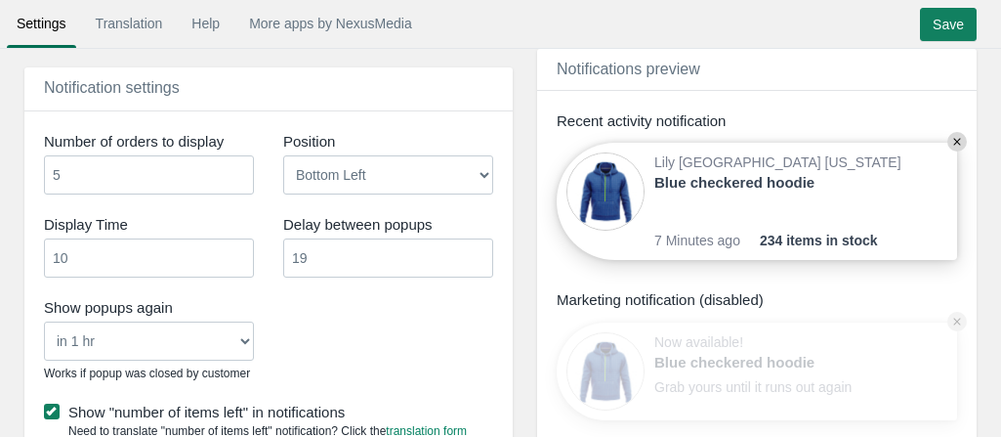
click at [477, 247] on input "19" at bounding box center [388, 257] width 210 height 39
click at [477, 247] on input "20" at bounding box center [388, 257] width 210 height 39
click at [441, 317] on div "Show popups again Never in 1 hr in 4 hrs in 8 hrs in 24 hrs Works if popup was …" at bounding box center [268, 342] width 479 height 100
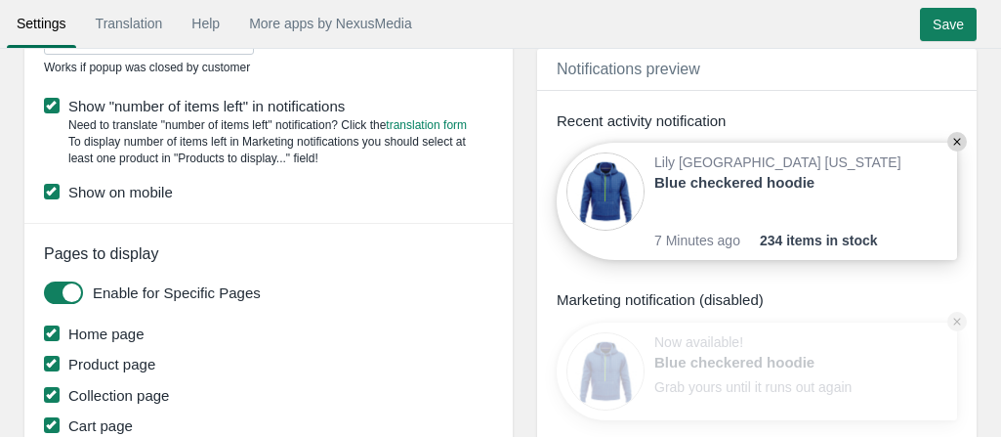
scroll to position [1667, 0]
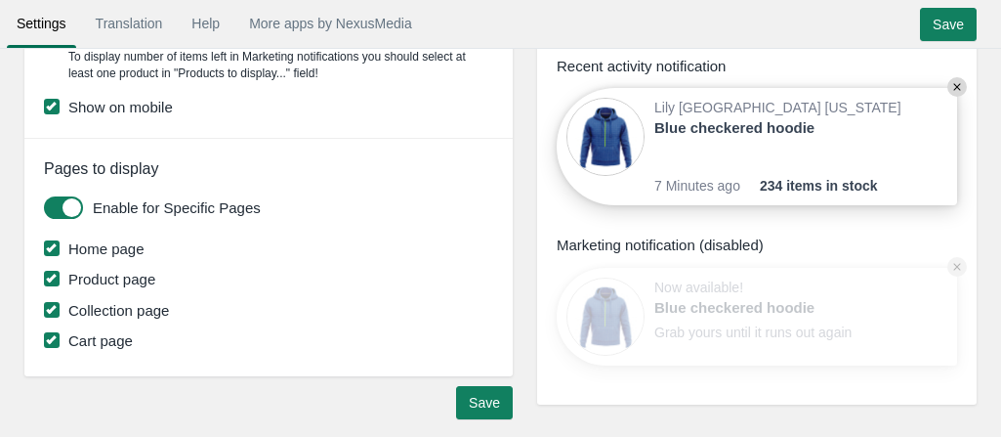
click at [959, 30] on input "Save" at bounding box center [948, 24] width 57 height 33
click at [123, 330] on label "Cart page" at bounding box center [271, 340] width 454 height 21
click at [133, 334] on input "Cart page" at bounding box center [133, 334] width 0 height 0
click at [477, 403] on input "Save" at bounding box center [484, 402] width 57 height 33
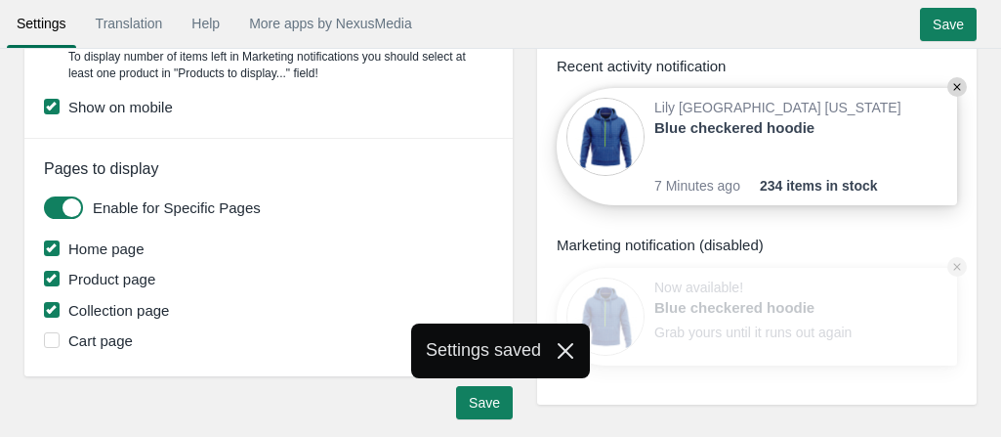
click at [939, 15] on input "Save" at bounding box center [948, 24] width 57 height 33
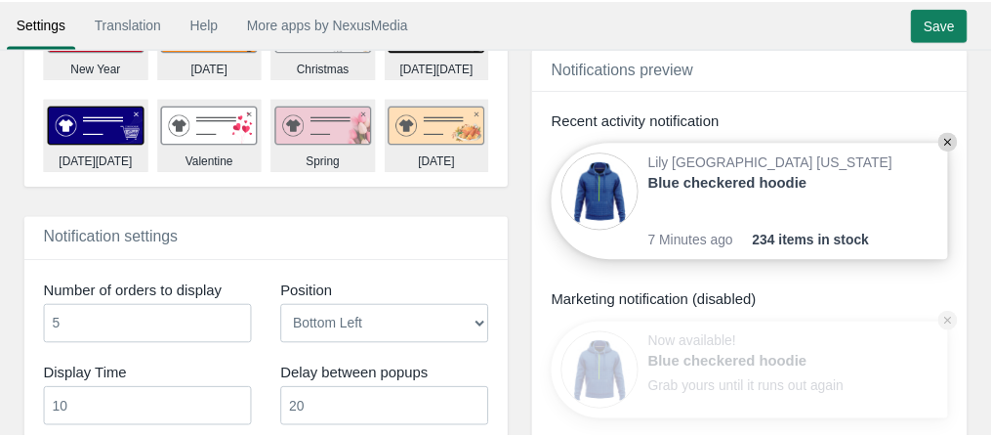
scroll to position [1302, 0]
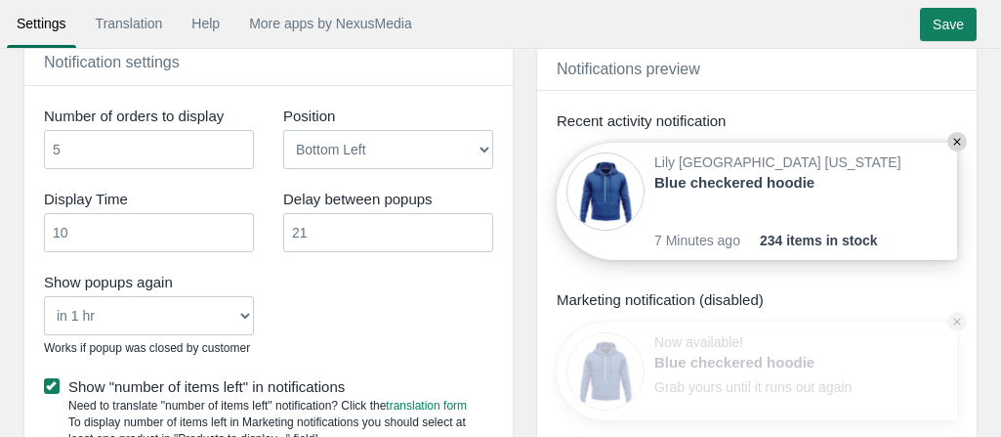
click at [477, 227] on input "21" at bounding box center [388, 232] width 210 height 39
click at [477, 227] on input "22" at bounding box center [388, 232] width 210 height 39
click at [477, 227] on input "23" at bounding box center [388, 232] width 210 height 39
click at [477, 227] on input "24" at bounding box center [388, 232] width 210 height 39
click at [477, 227] on input "25" at bounding box center [388, 232] width 210 height 39
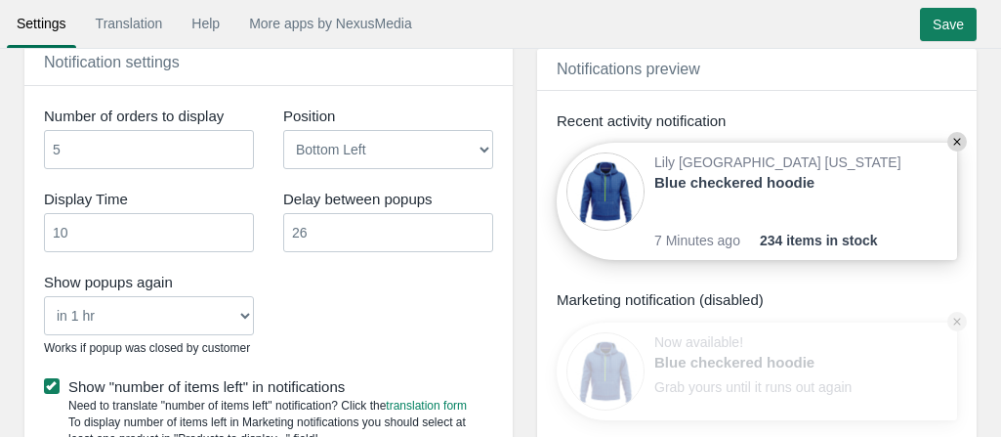
click at [477, 227] on input "26" at bounding box center [388, 232] width 210 height 39
click at [477, 227] on input "27" at bounding box center [388, 232] width 210 height 39
click at [477, 227] on input "28" at bounding box center [388, 232] width 210 height 39
click at [477, 227] on input "29" at bounding box center [388, 232] width 210 height 39
type input "30"
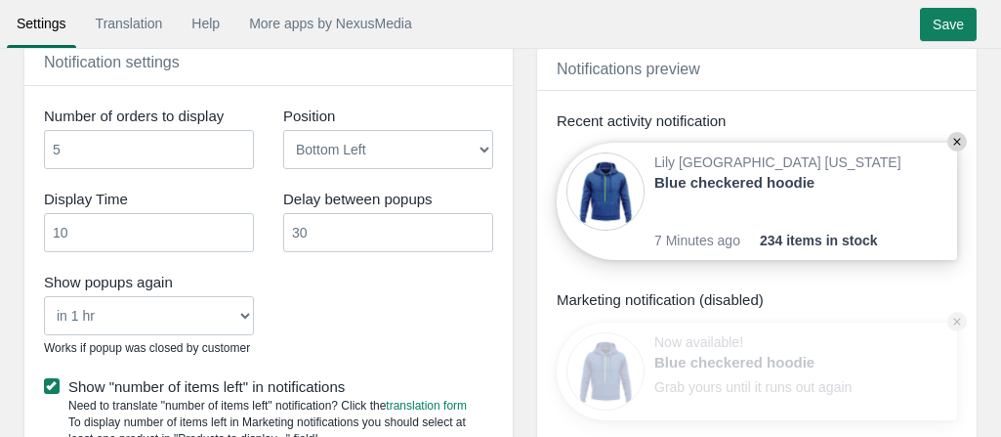
click at [477, 227] on input "30" at bounding box center [388, 232] width 210 height 39
click at [961, 21] on input "Save" at bounding box center [948, 24] width 57 height 33
click at [234, 231] on input "9" at bounding box center [149, 232] width 210 height 39
click at [234, 231] on input "8" at bounding box center [149, 232] width 210 height 39
type input "7"
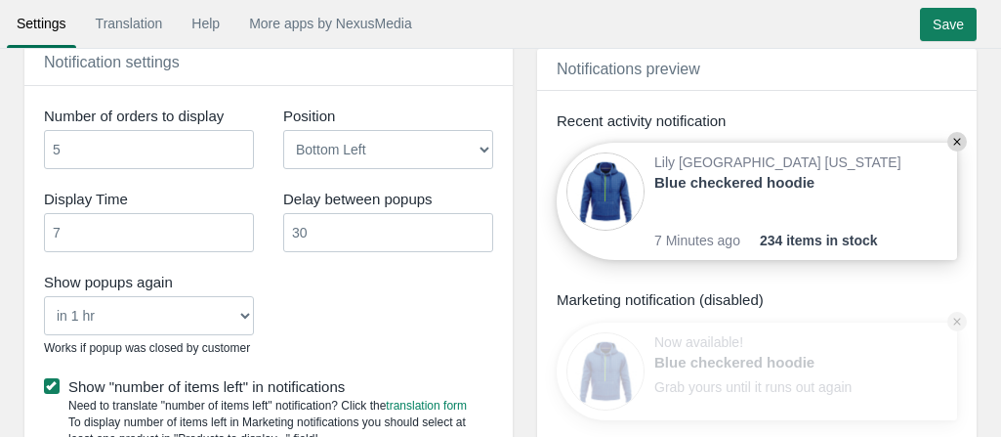
click at [234, 231] on input "7" at bounding box center [149, 232] width 210 height 39
click at [939, 26] on input "Save" at bounding box center [948, 24] width 57 height 33
click at [477, 237] on input "30" at bounding box center [388, 232] width 210 height 39
click at [479, 233] on input "29" at bounding box center [388, 232] width 210 height 39
click at [479, 233] on input "28" at bounding box center [388, 232] width 210 height 39
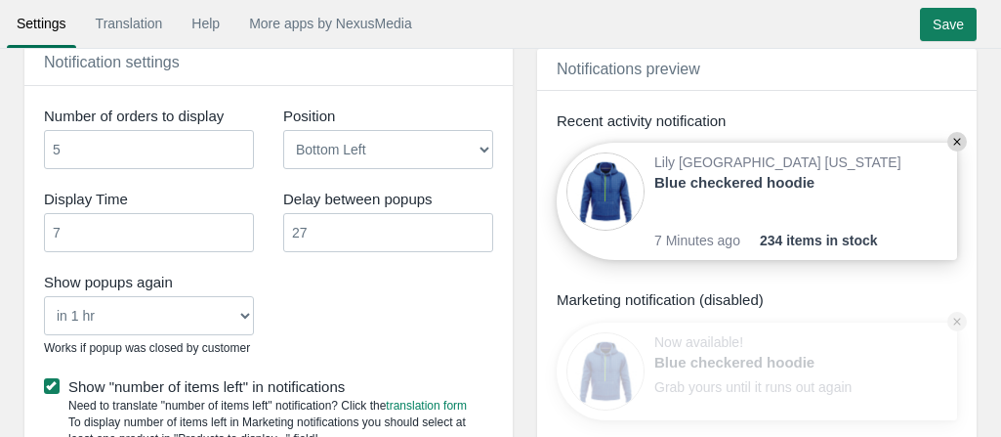
click at [479, 233] on input "27" at bounding box center [388, 232] width 210 height 39
click at [479, 233] on input "26" at bounding box center [388, 232] width 210 height 39
click at [479, 233] on input "25" at bounding box center [388, 232] width 210 height 39
click at [479, 233] on input "24" at bounding box center [388, 232] width 210 height 39
click at [479, 233] on input "23" at bounding box center [388, 232] width 210 height 39
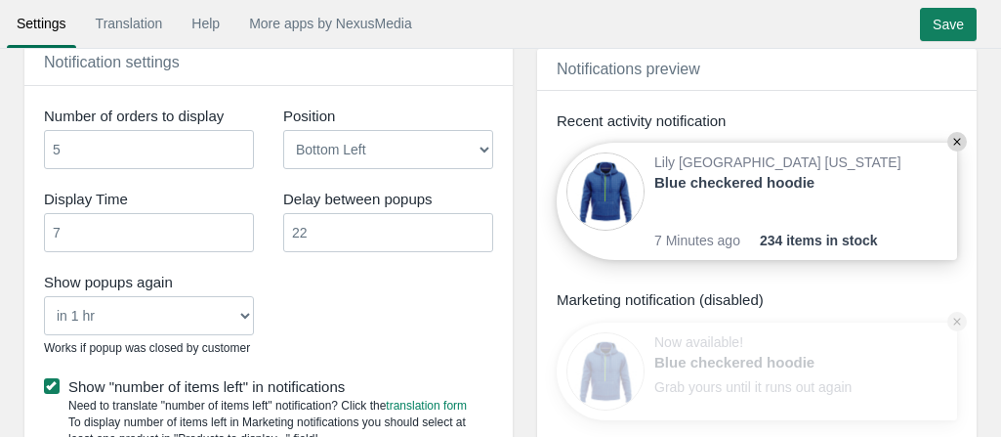
click at [479, 233] on input "22" at bounding box center [388, 232] width 210 height 39
click at [479, 233] on input "21" at bounding box center [388, 232] width 210 height 39
click at [479, 233] on input "20" at bounding box center [388, 232] width 210 height 39
click at [479, 233] on input "19" at bounding box center [388, 232] width 210 height 39
click at [479, 233] on input "18" at bounding box center [388, 232] width 210 height 39
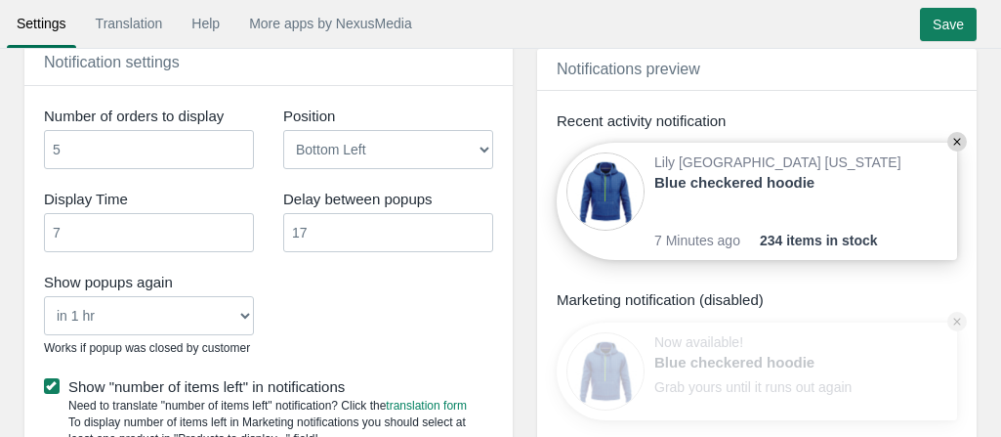
click at [479, 233] on input "17" at bounding box center [388, 232] width 210 height 39
click at [479, 233] on input "16" at bounding box center [388, 232] width 210 height 39
click at [479, 233] on input "15" at bounding box center [388, 232] width 210 height 39
click at [479, 233] on input "14" at bounding box center [388, 232] width 210 height 39
click at [479, 233] on input "13" at bounding box center [388, 232] width 210 height 39
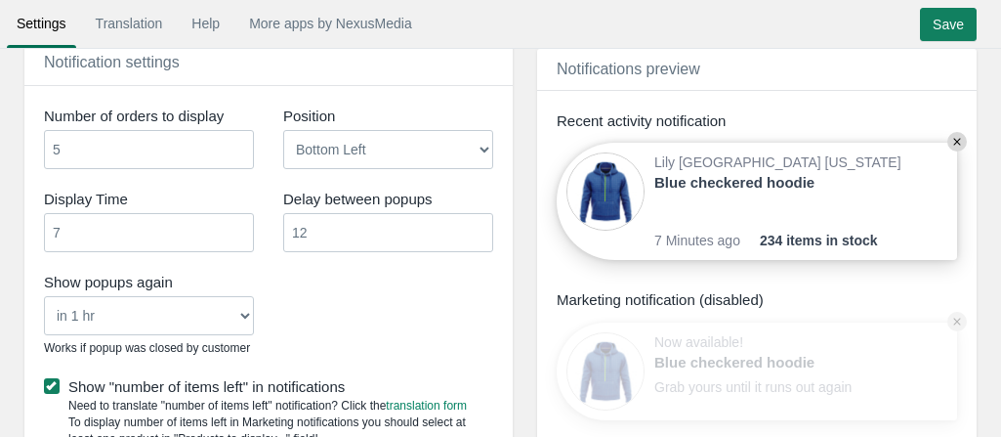
click at [479, 233] on input "12" at bounding box center [388, 232] width 210 height 39
click at [479, 233] on input "11" at bounding box center [388, 232] width 210 height 39
click at [479, 233] on input "10" at bounding box center [388, 232] width 210 height 39
click at [944, 19] on input "Save" at bounding box center [948, 24] width 57 height 33
click at [477, 218] on input "10" at bounding box center [388, 232] width 210 height 39
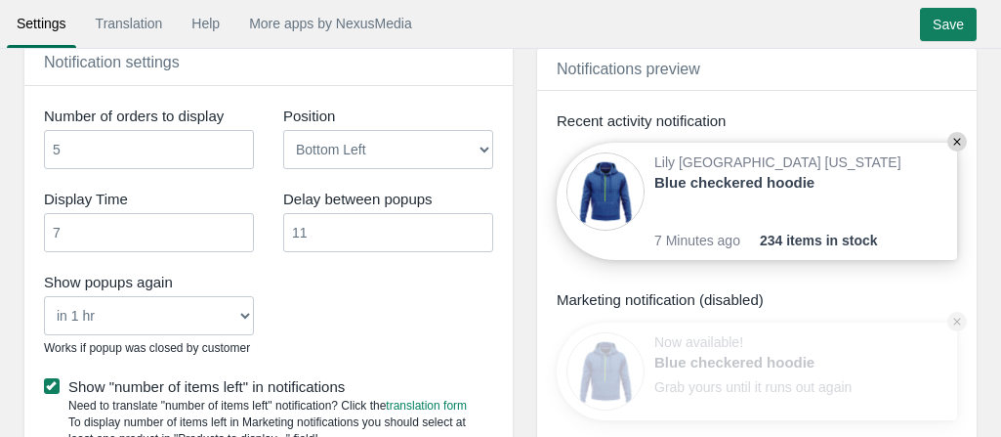
click at [477, 220] on input "11" at bounding box center [388, 232] width 210 height 39
click at [477, 220] on input "12" at bounding box center [388, 232] width 210 height 39
click at [477, 220] on input "13" at bounding box center [388, 232] width 210 height 39
click at [477, 220] on input "14" at bounding box center [388, 232] width 210 height 39
type input "15"
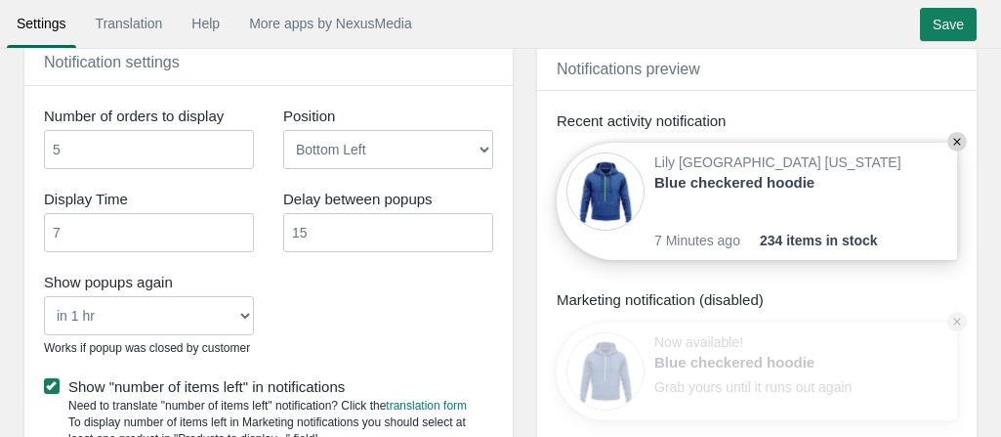
click at [479, 221] on input "15" at bounding box center [388, 232] width 210 height 39
click at [224, 301] on select "Never in 1 hr in 4 hrs in 8 hrs in 24 hrs" at bounding box center [149, 315] width 210 height 39
click at [369, 308] on div "Show popups again Never in 1 hr in 4 hrs in 8 hrs in 24 hrs Works if popup was …" at bounding box center [268, 317] width 479 height 100
click at [952, 15] on input "Save" at bounding box center [948, 24] width 57 height 33
click at [238, 233] on input "6" at bounding box center [149, 232] width 210 height 39
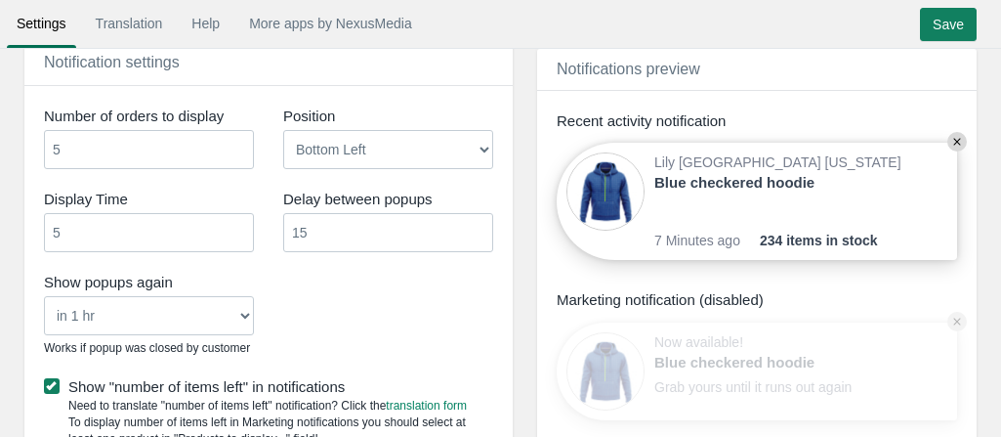
type input "5"
click at [238, 233] on input "5" at bounding box center [149, 232] width 210 height 39
click at [969, 13] on input "Save" at bounding box center [948, 24] width 57 height 33
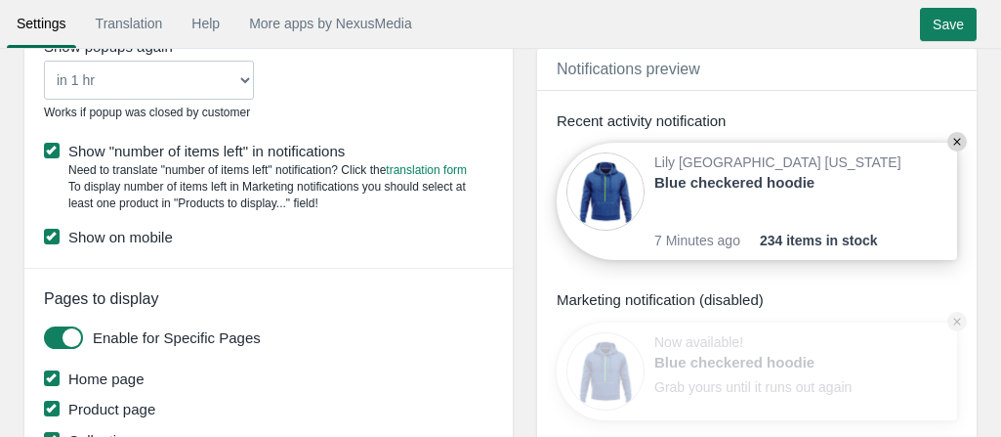
scroll to position [1407, 0]
